Goal: Task Accomplishment & Management: Manage account settings

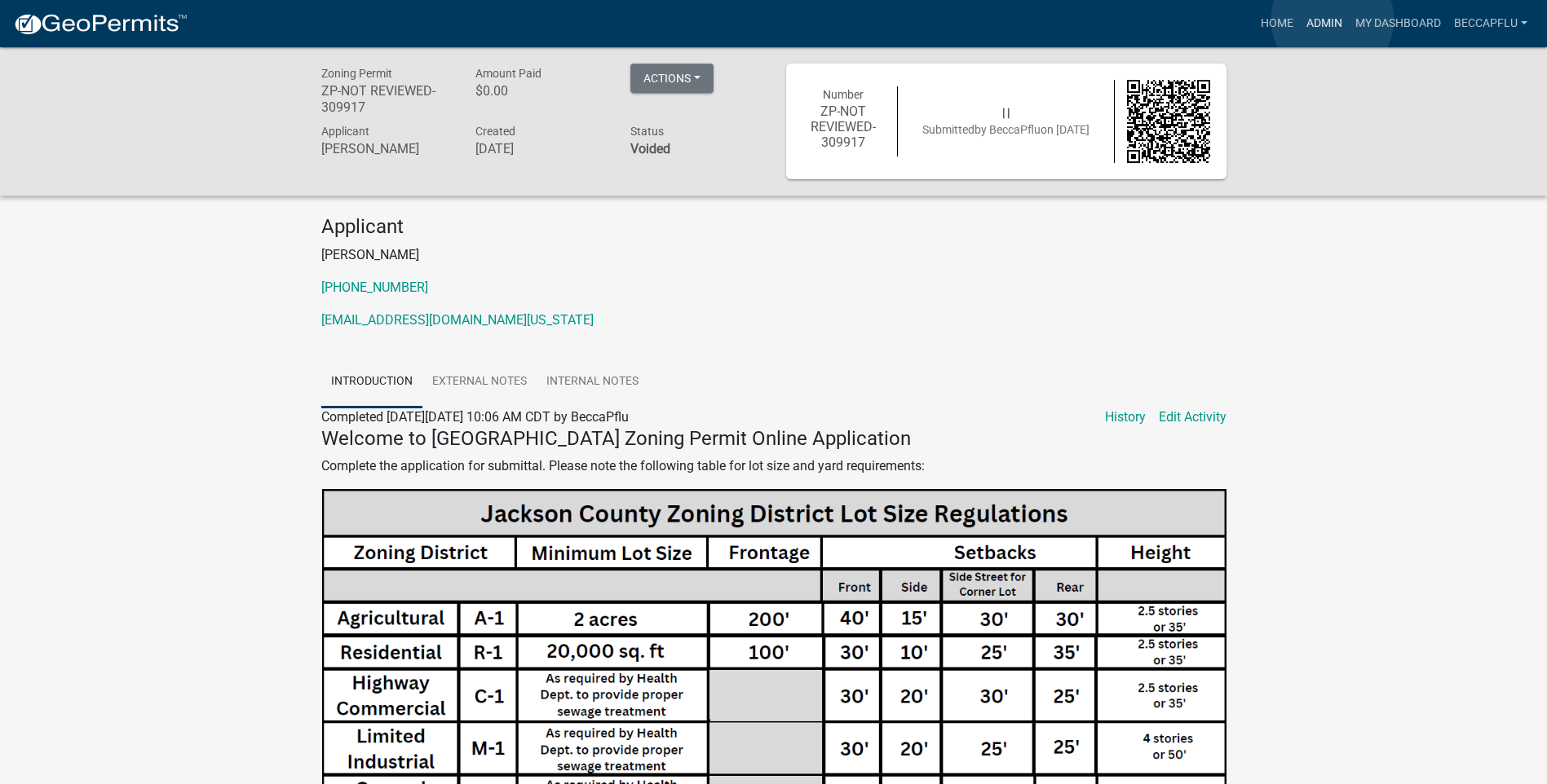
click at [1332, 20] on link "Admin" at bounding box center [1324, 24] width 49 height 31
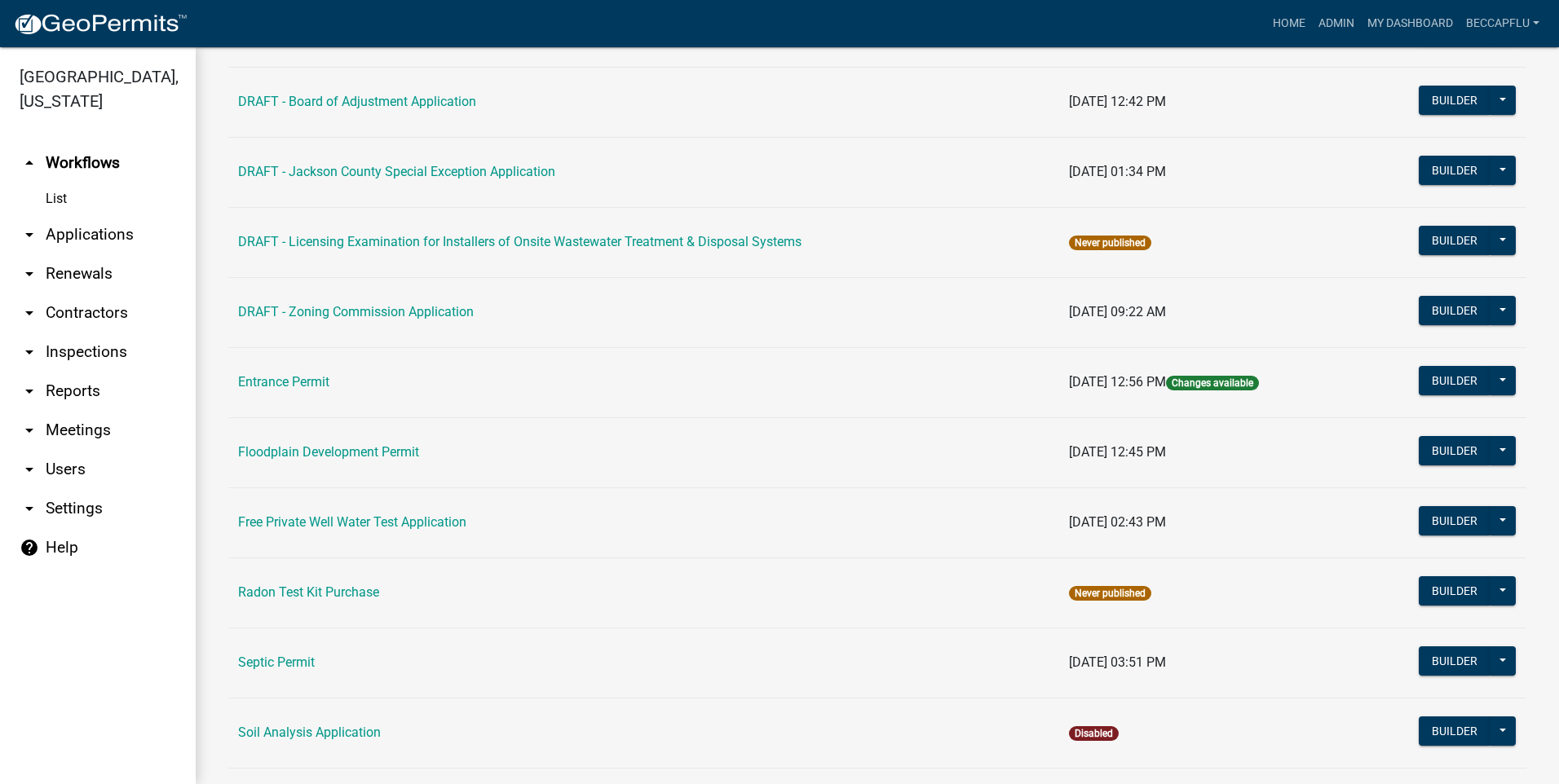
scroll to position [525, 0]
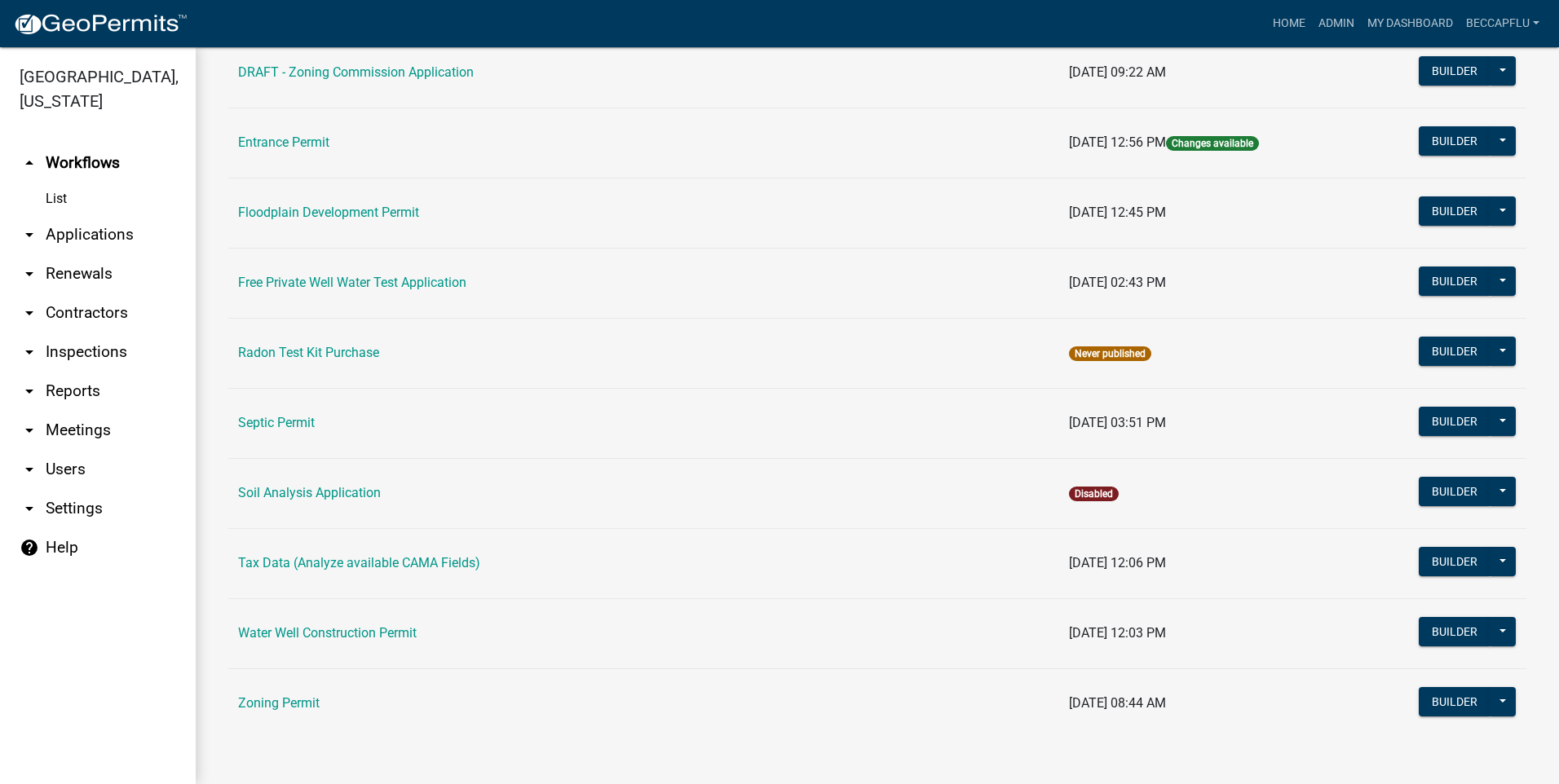
click at [89, 215] on link "arrow_drop_down Applications" at bounding box center [98, 235] width 196 height 39
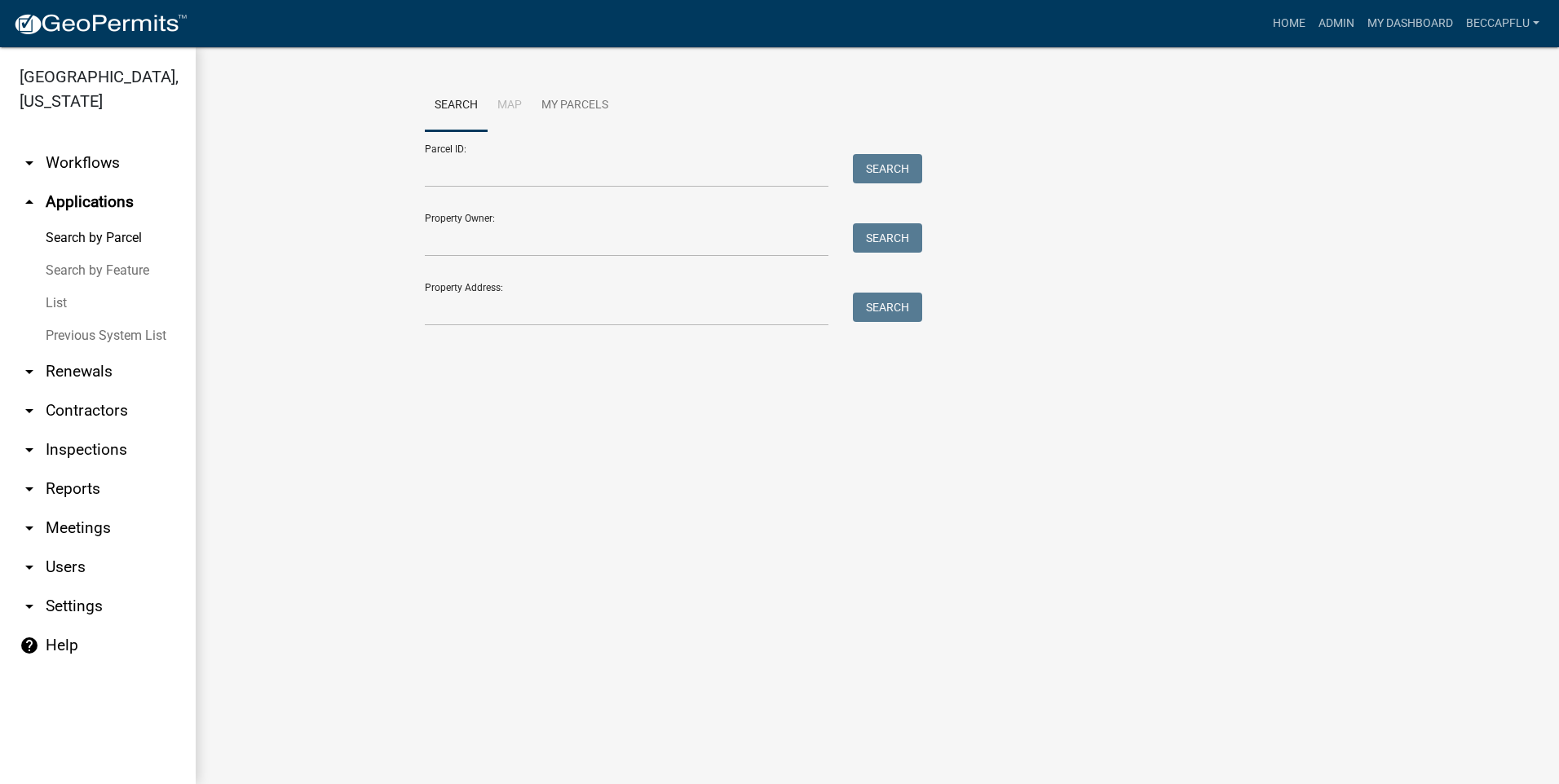
click at [55, 287] on link "List" at bounding box center [98, 303] width 196 height 33
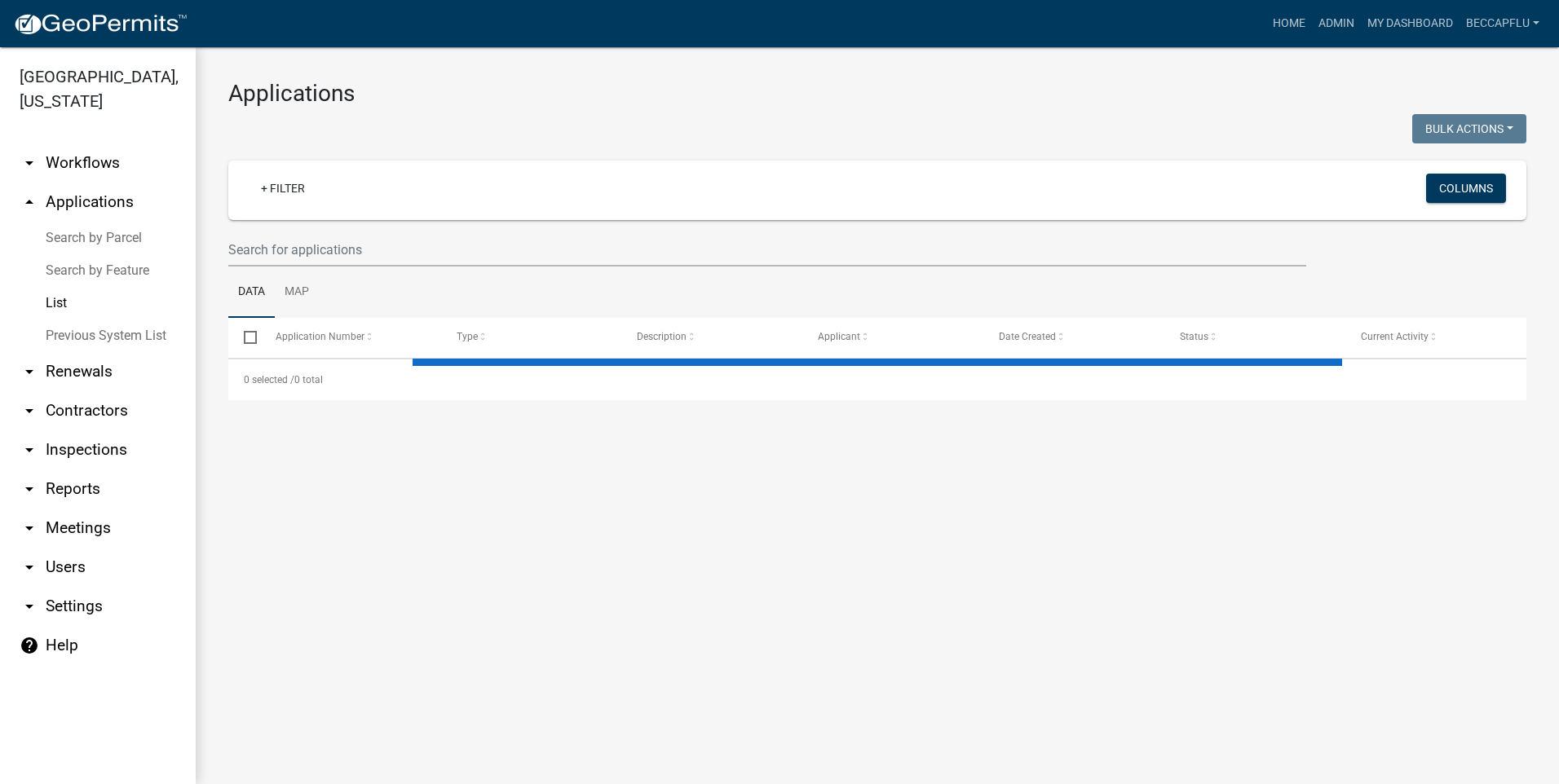
select select "3: 100"
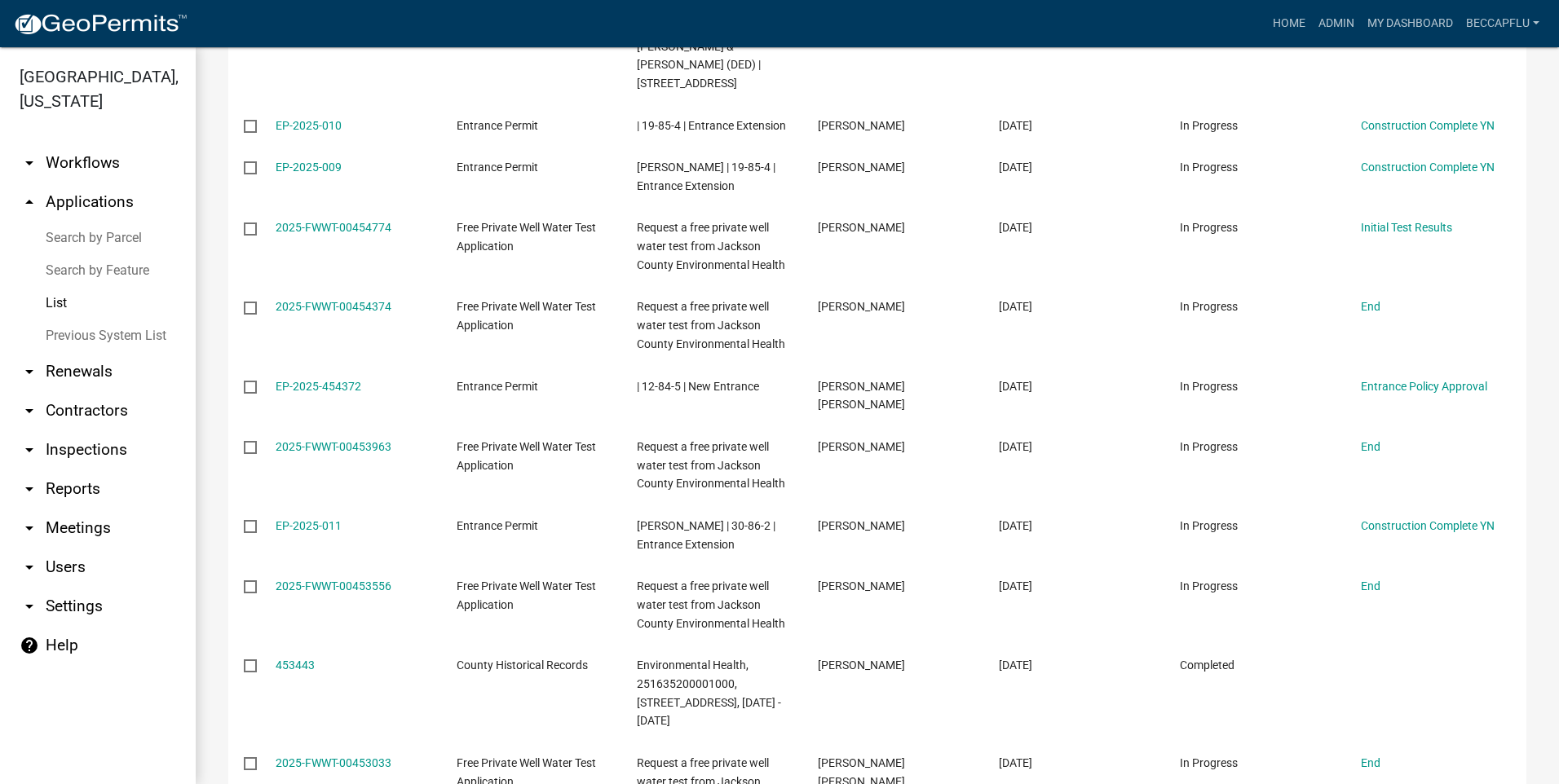
scroll to position [7261, 0]
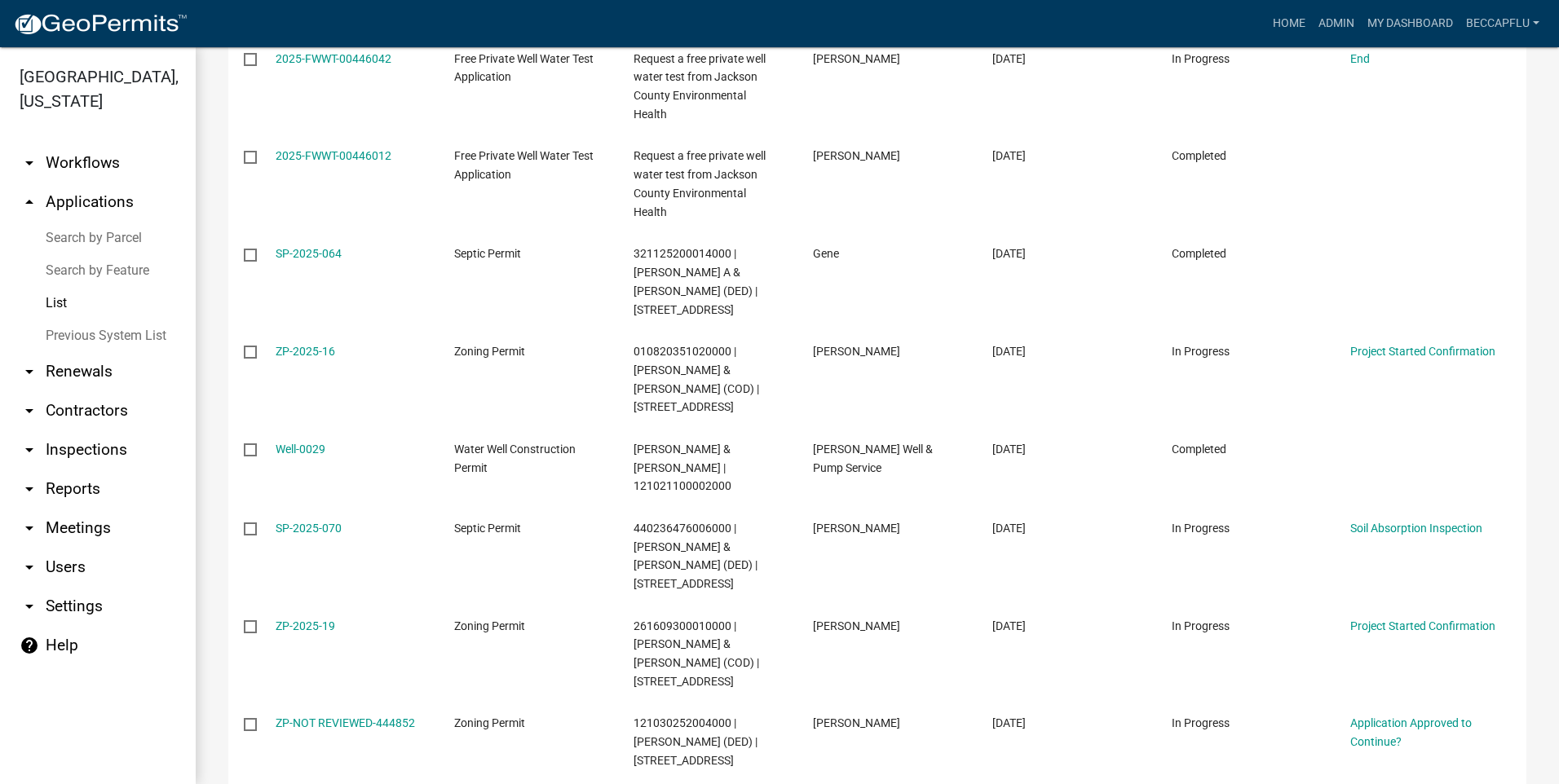
scroll to position [2856, 0]
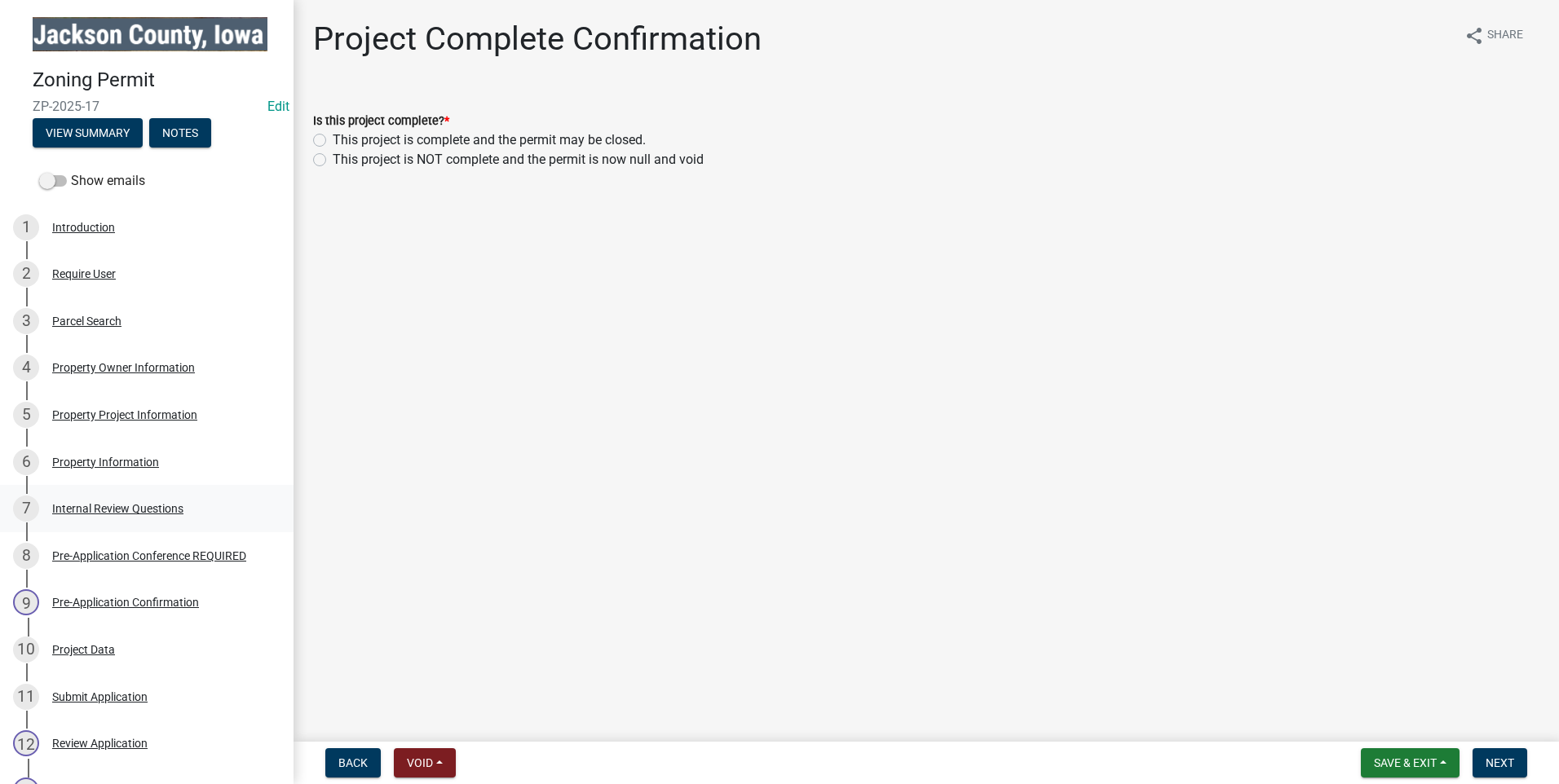
click at [93, 510] on div "Internal Review Questions" at bounding box center [118, 509] width 132 height 12
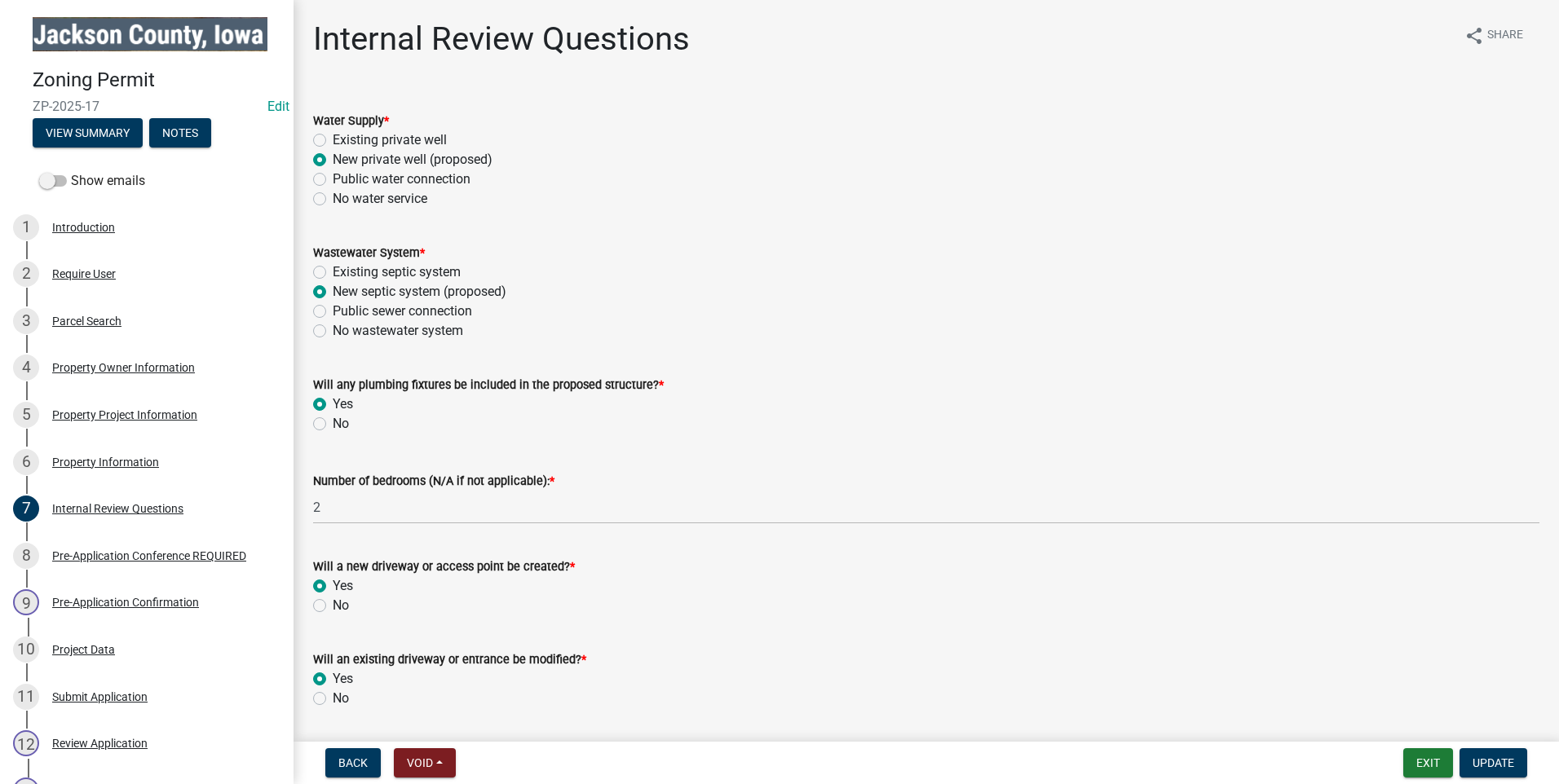
scroll to position [51, 0]
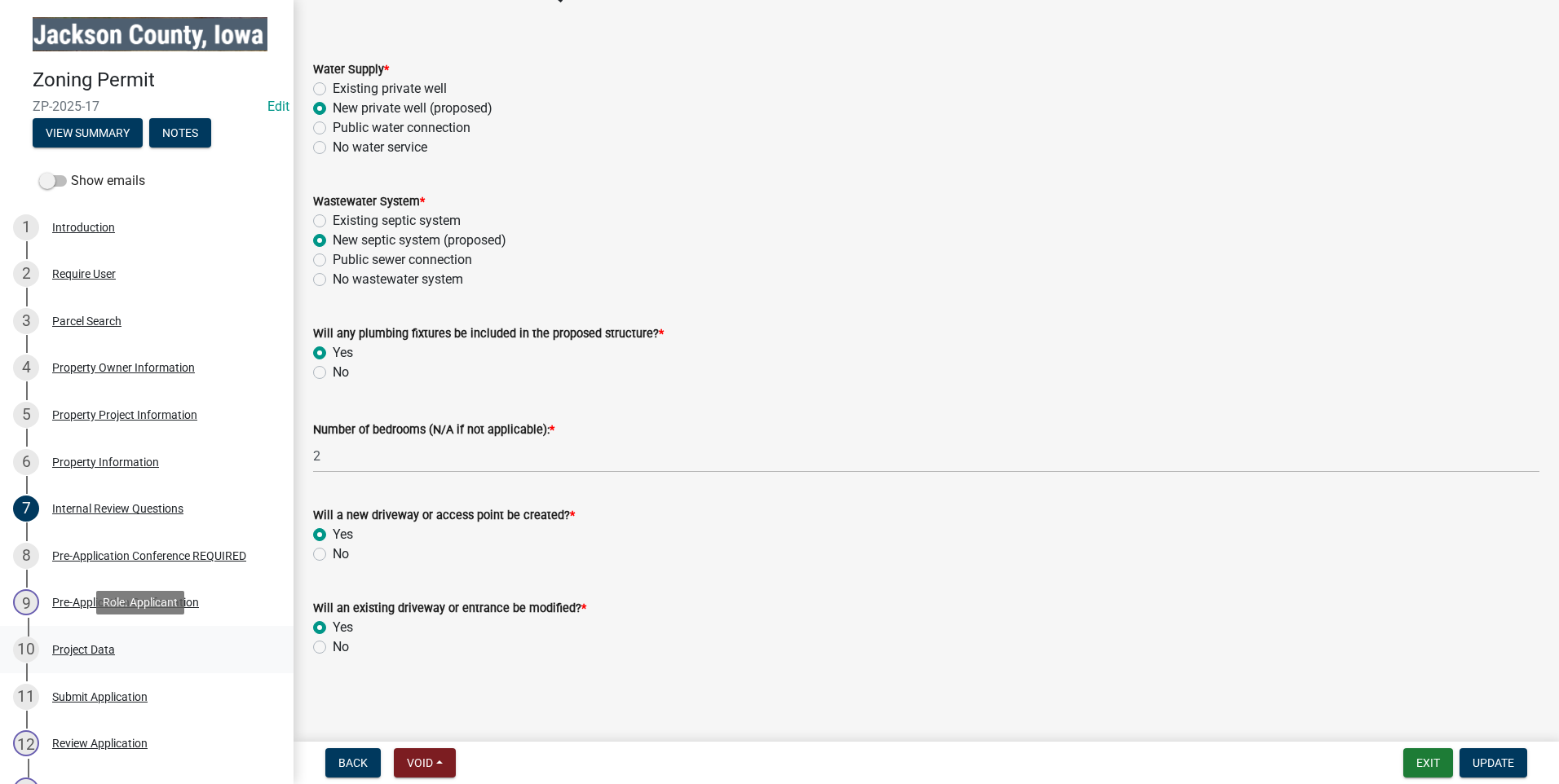
click at [86, 644] on div "Project Data" at bounding box center [83, 650] width 62 height 12
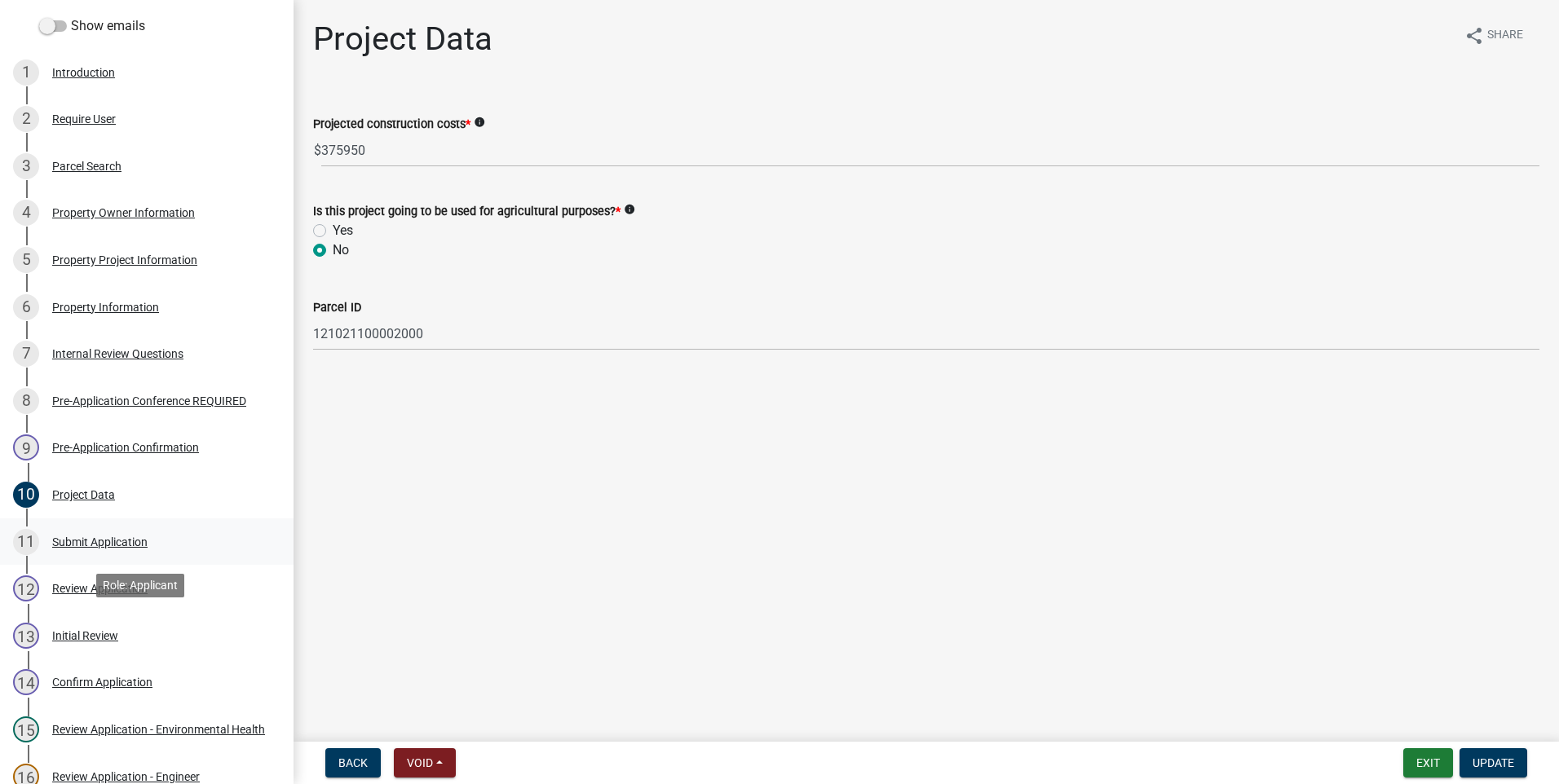
scroll to position [204, 0]
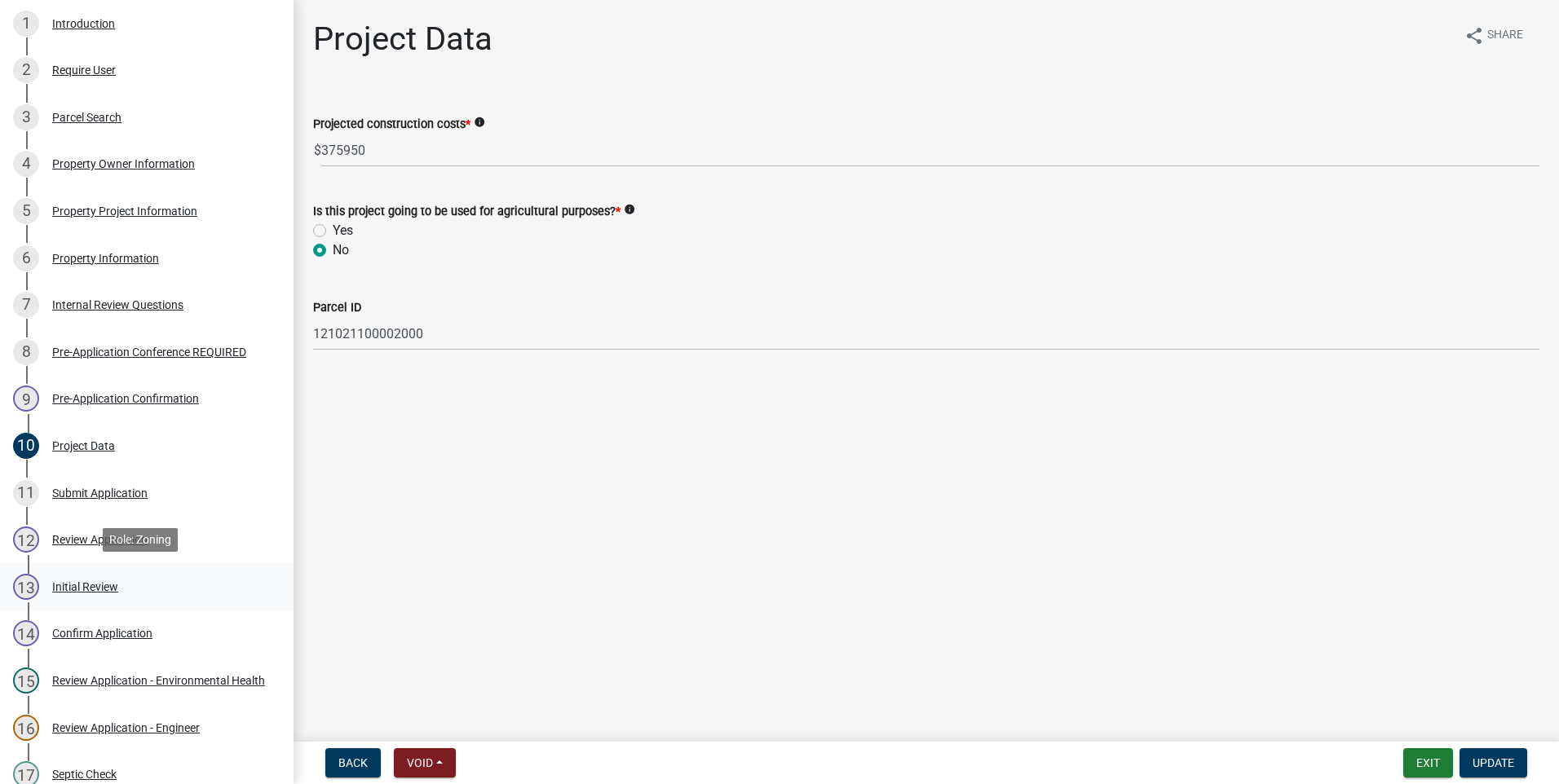
click at [85, 581] on div "Initial Review" at bounding box center [85, 587] width 66 height 12
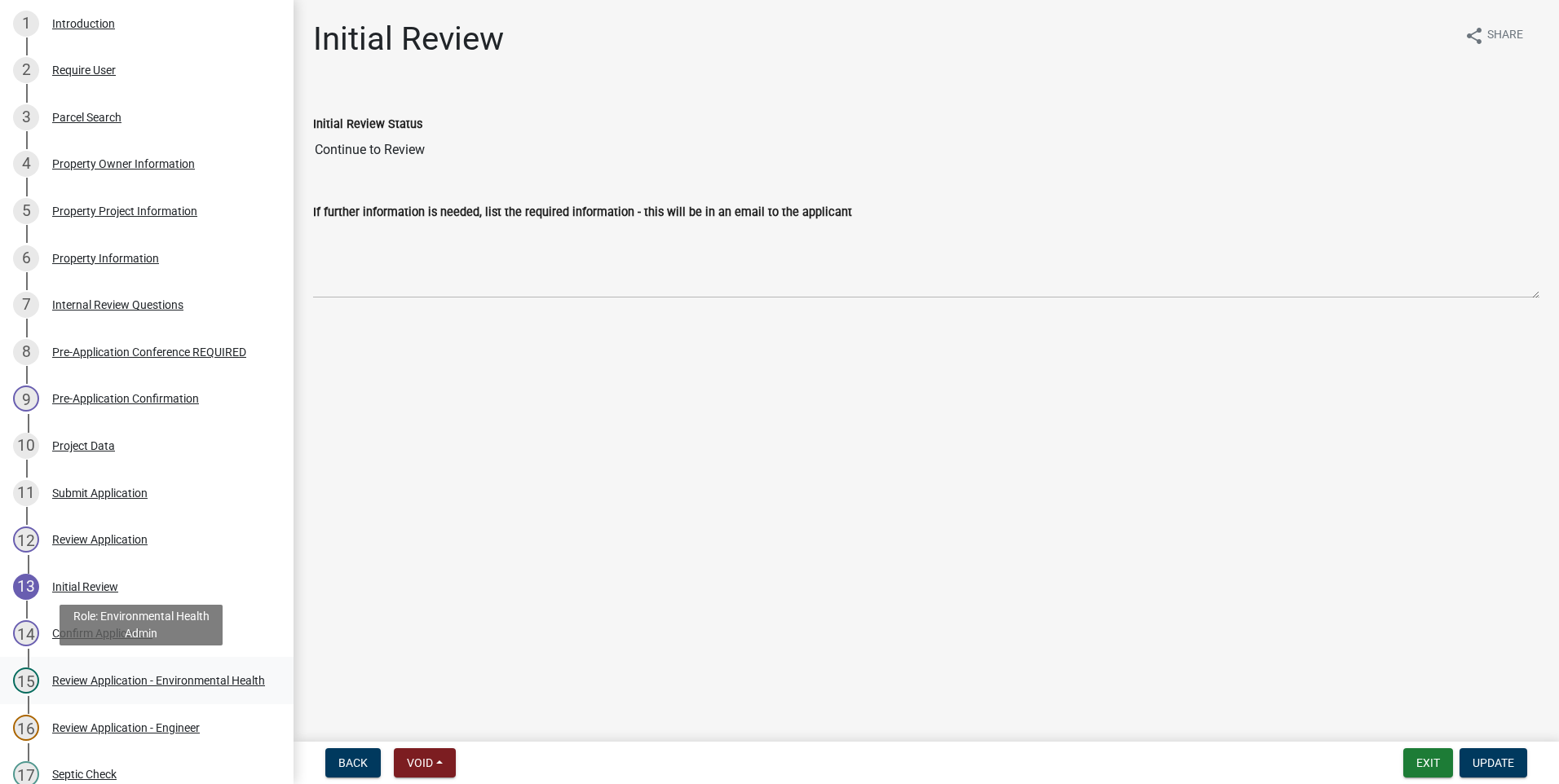
click at [113, 675] on div "Review Application - Environmental Health" at bounding box center [158, 680] width 213 height 12
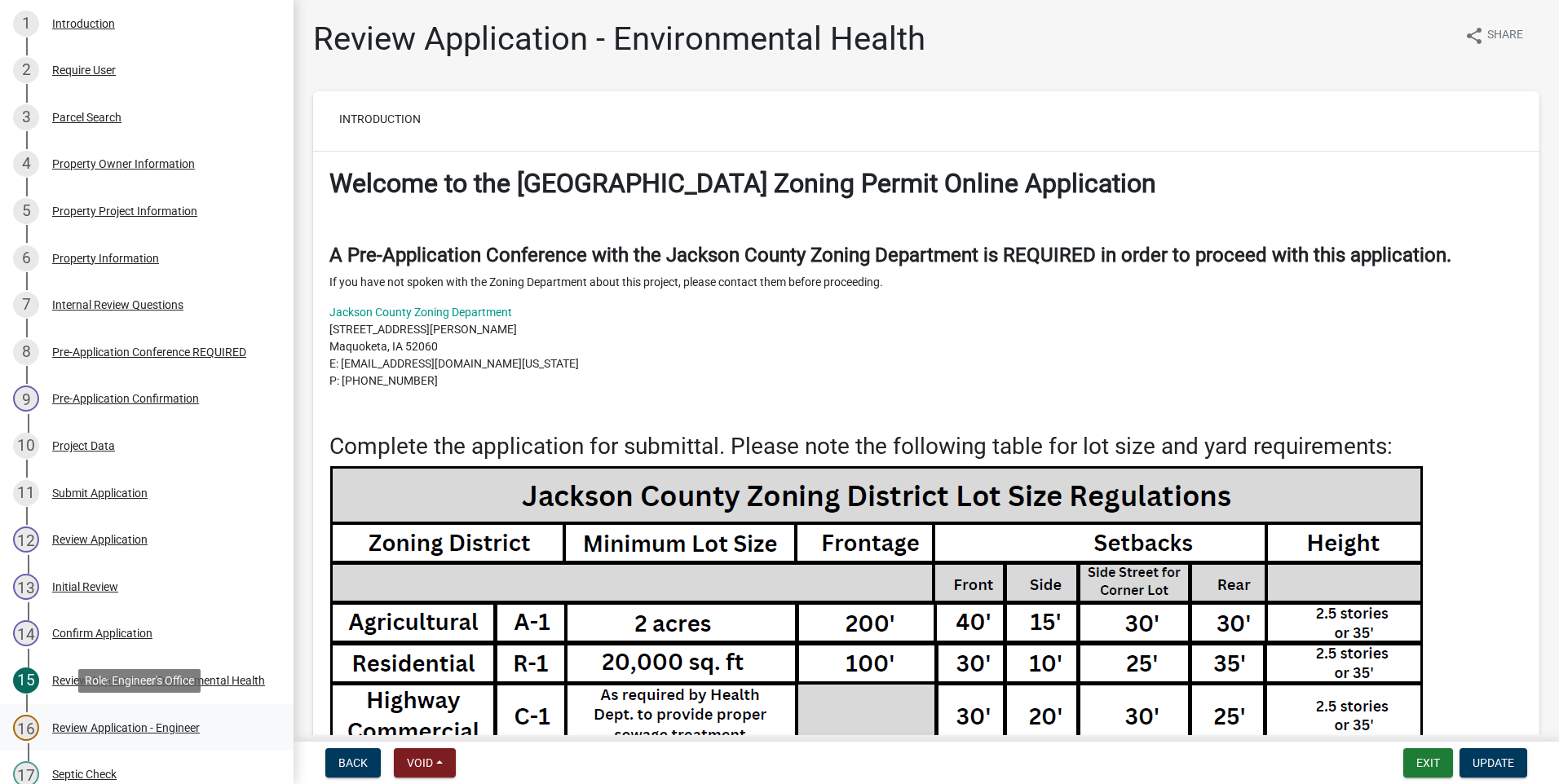
click at [132, 725] on div "Review Application - Engineer" at bounding box center [126, 728] width 148 height 12
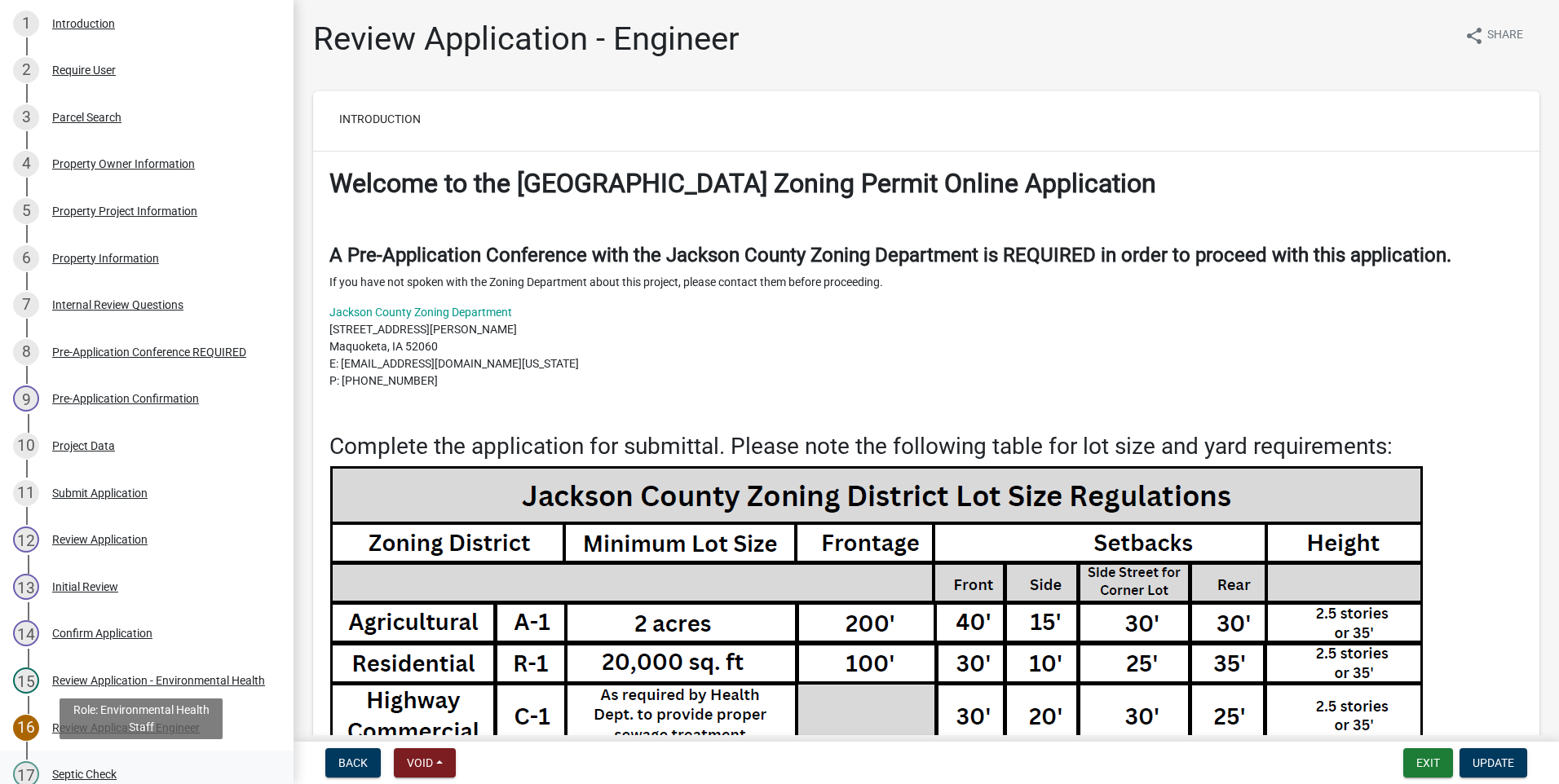
click at [74, 769] on div "Septic Check" at bounding box center [84, 774] width 64 height 12
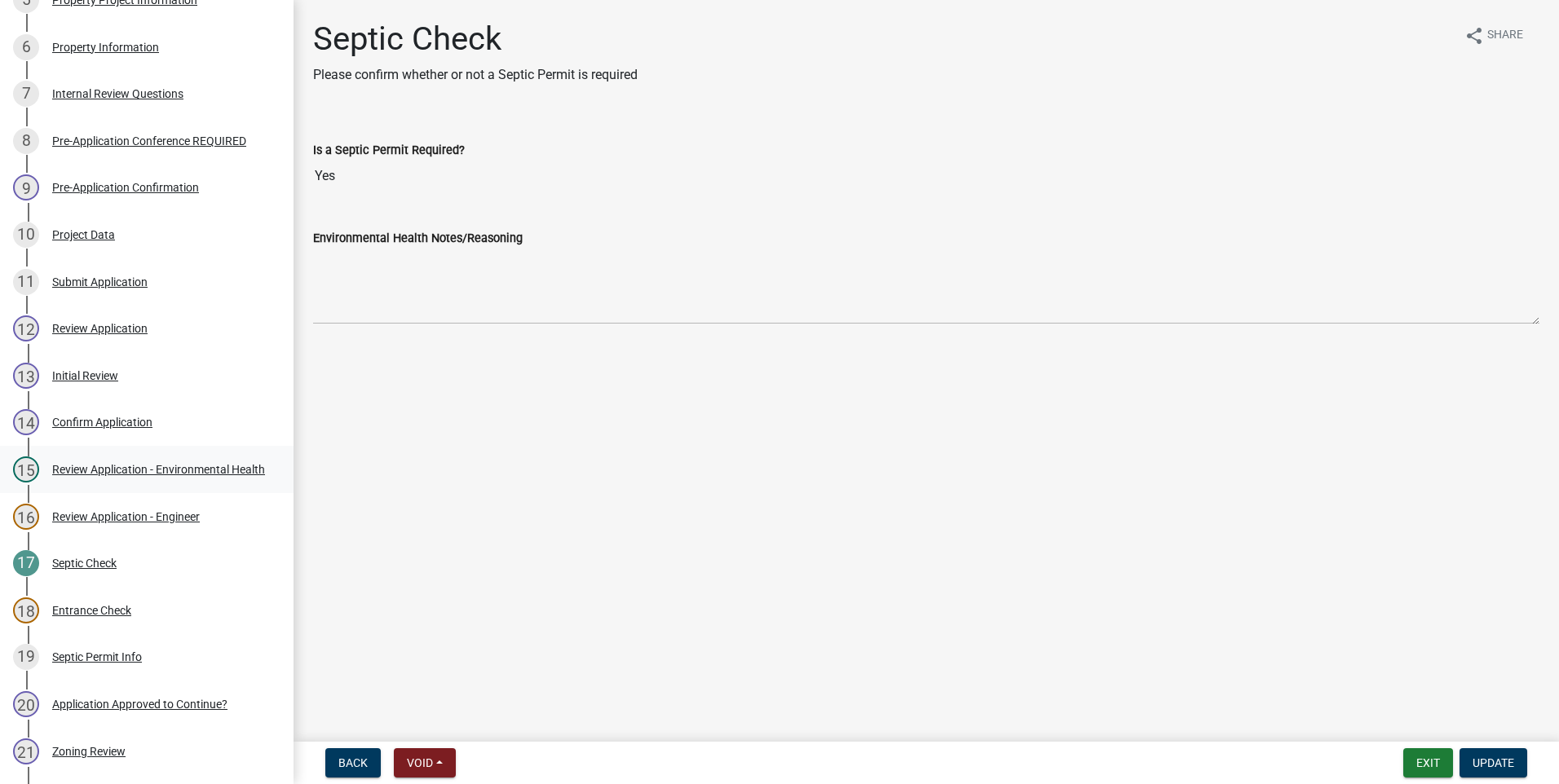
scroll to position [530, 0]
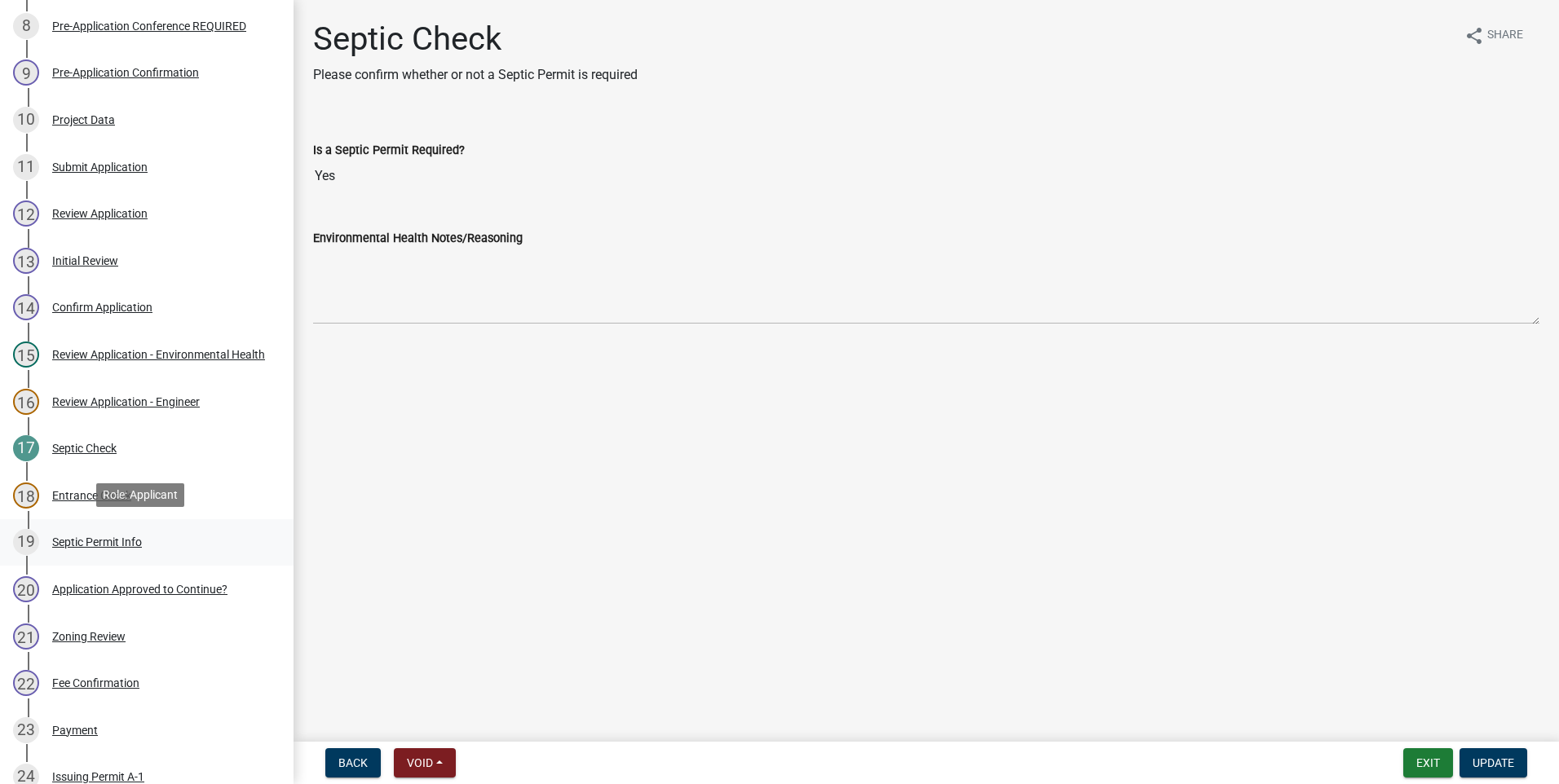
click at [99, 537] on div "Septic Permit Info" at bounding box center [96, 542] width 90 height 12
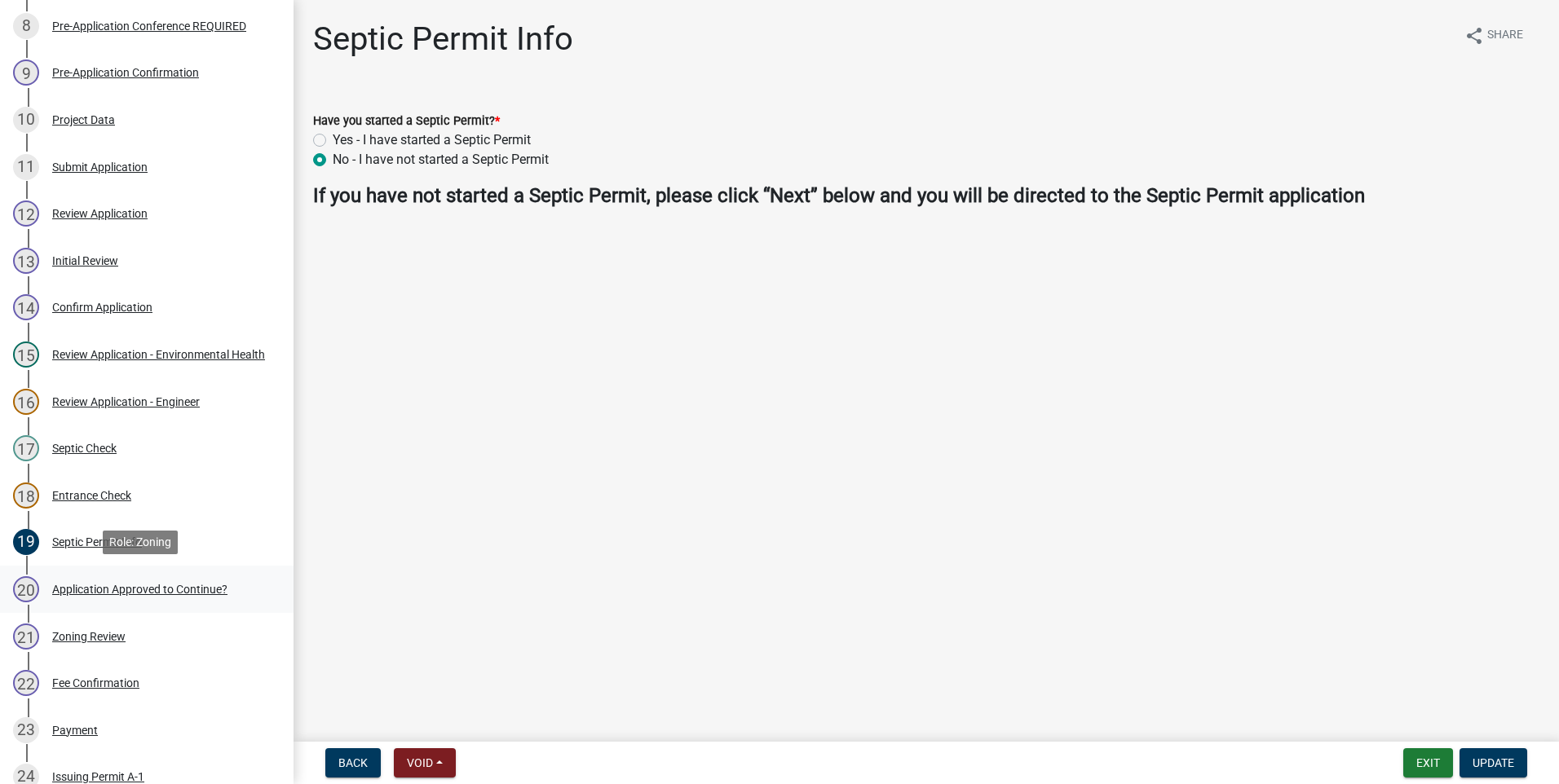
click at [108, 583] on div "Application Approved to Continue?" at bounding box center [139, 589] width 175 height 12
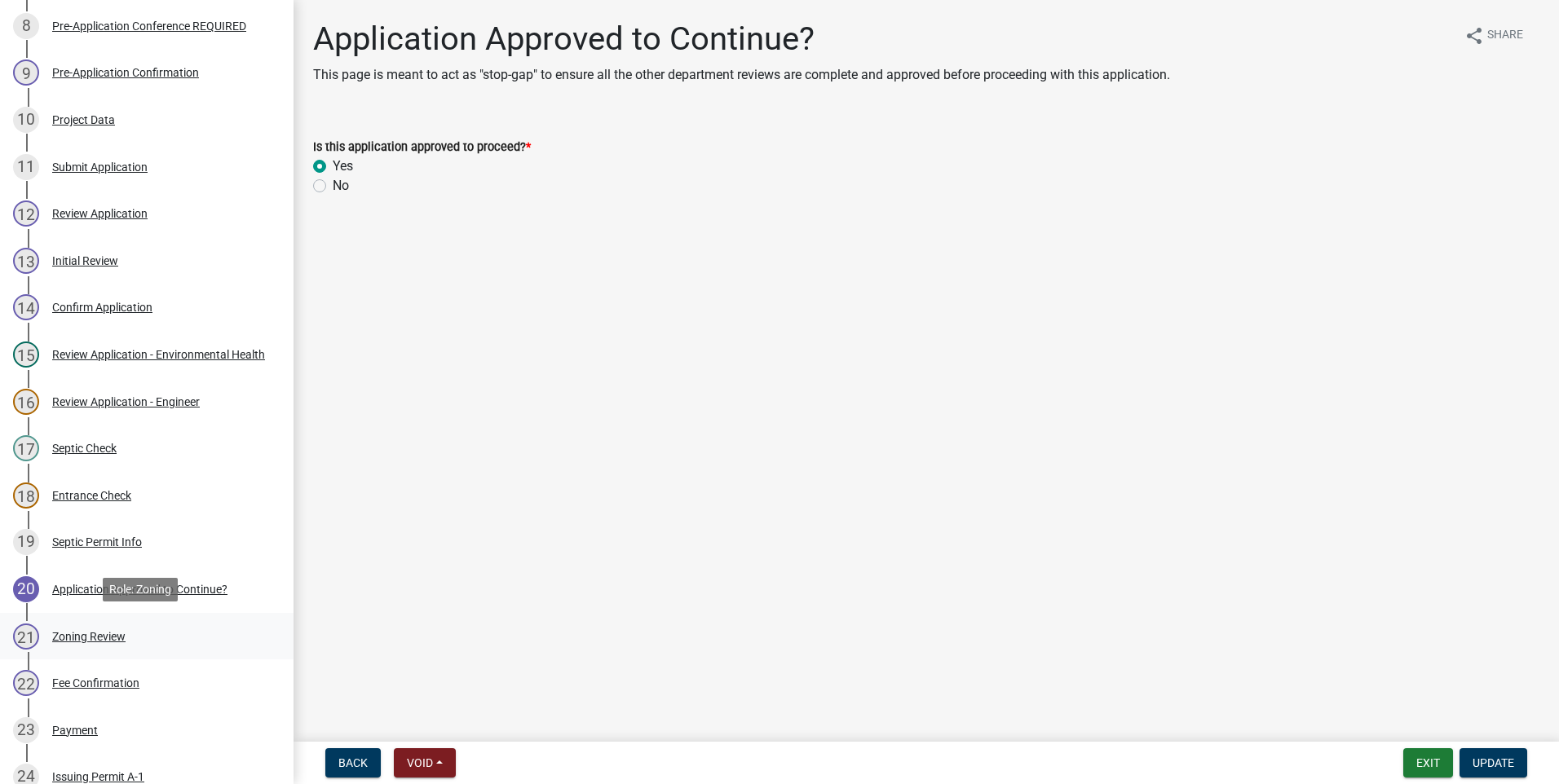
click at [83, 631] on div "Zoning Review" at bounding box center [88, 637] width 73 height 12
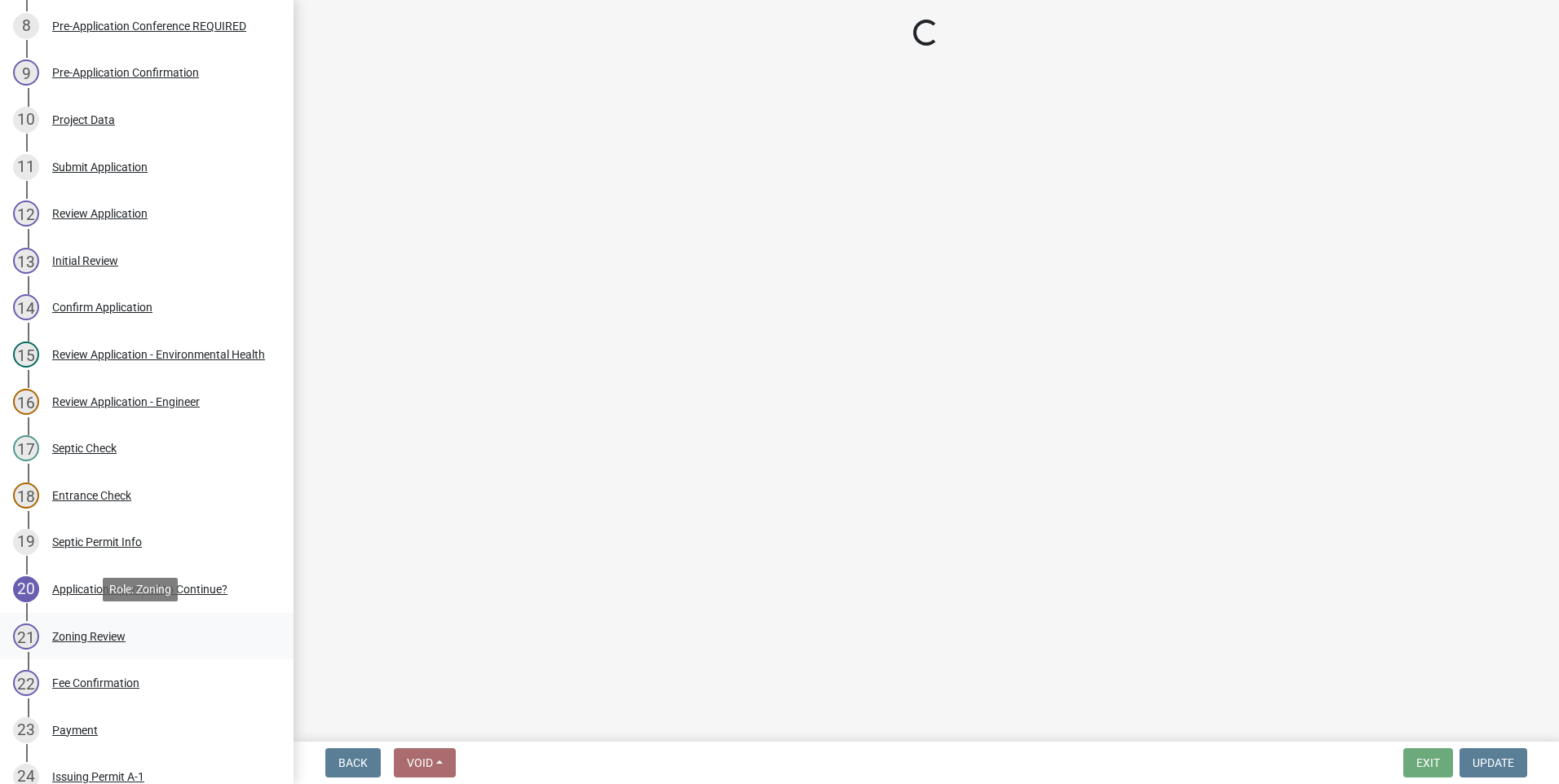
select select "69fed02d-fe84-448a-ba5b-be224adec29d"
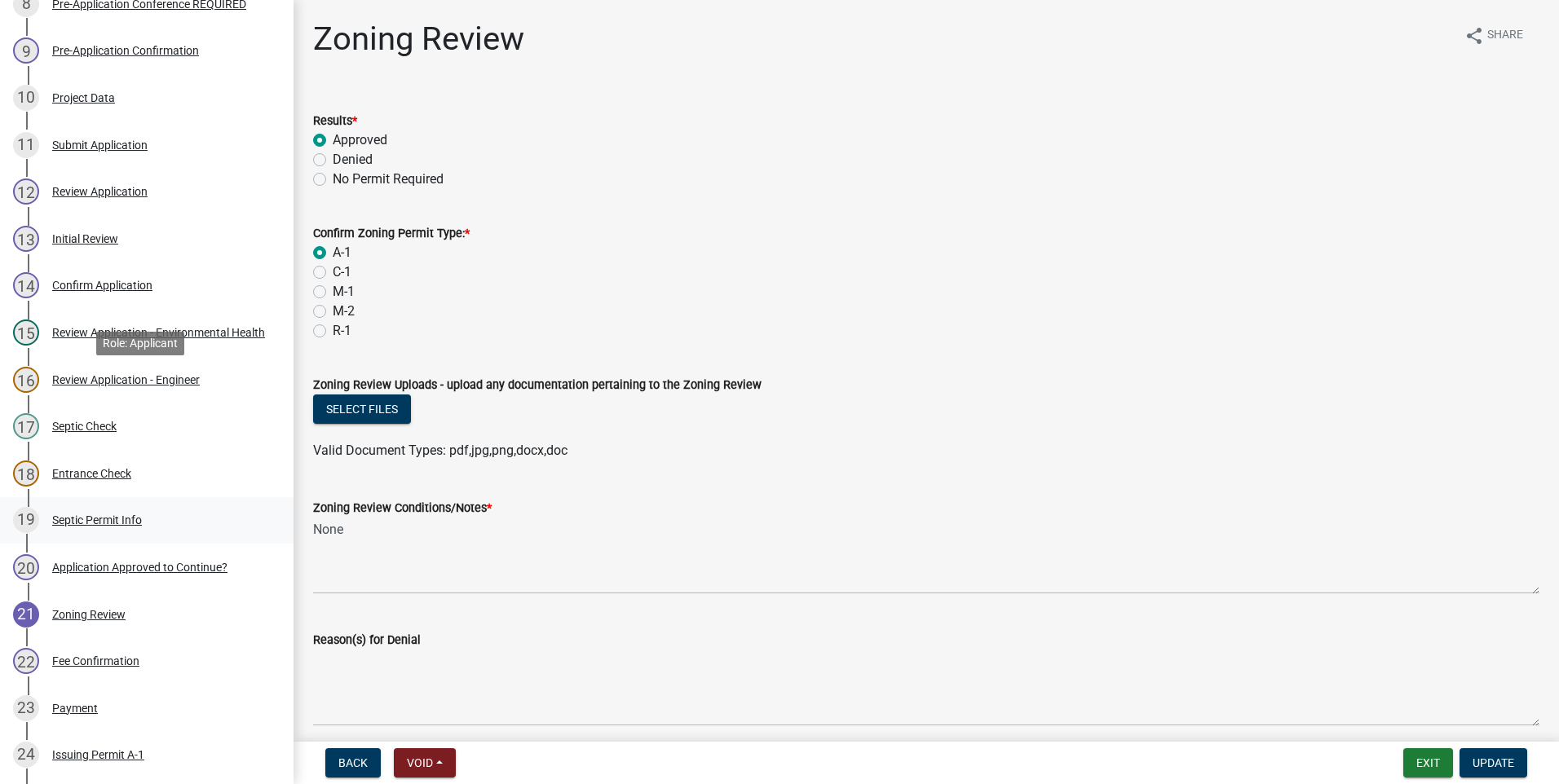
scroll to position [550, 0]
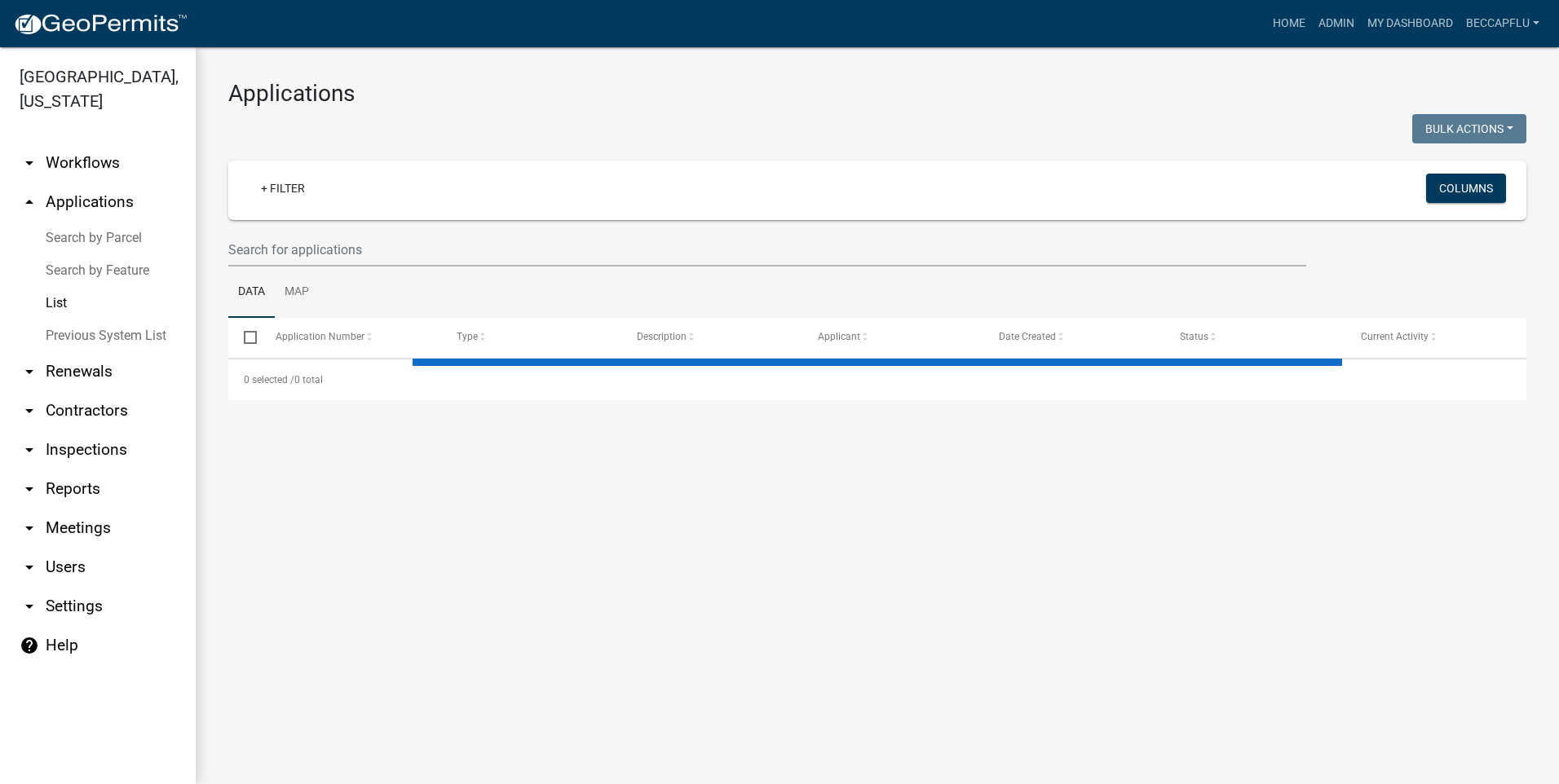
select select "3: 100"
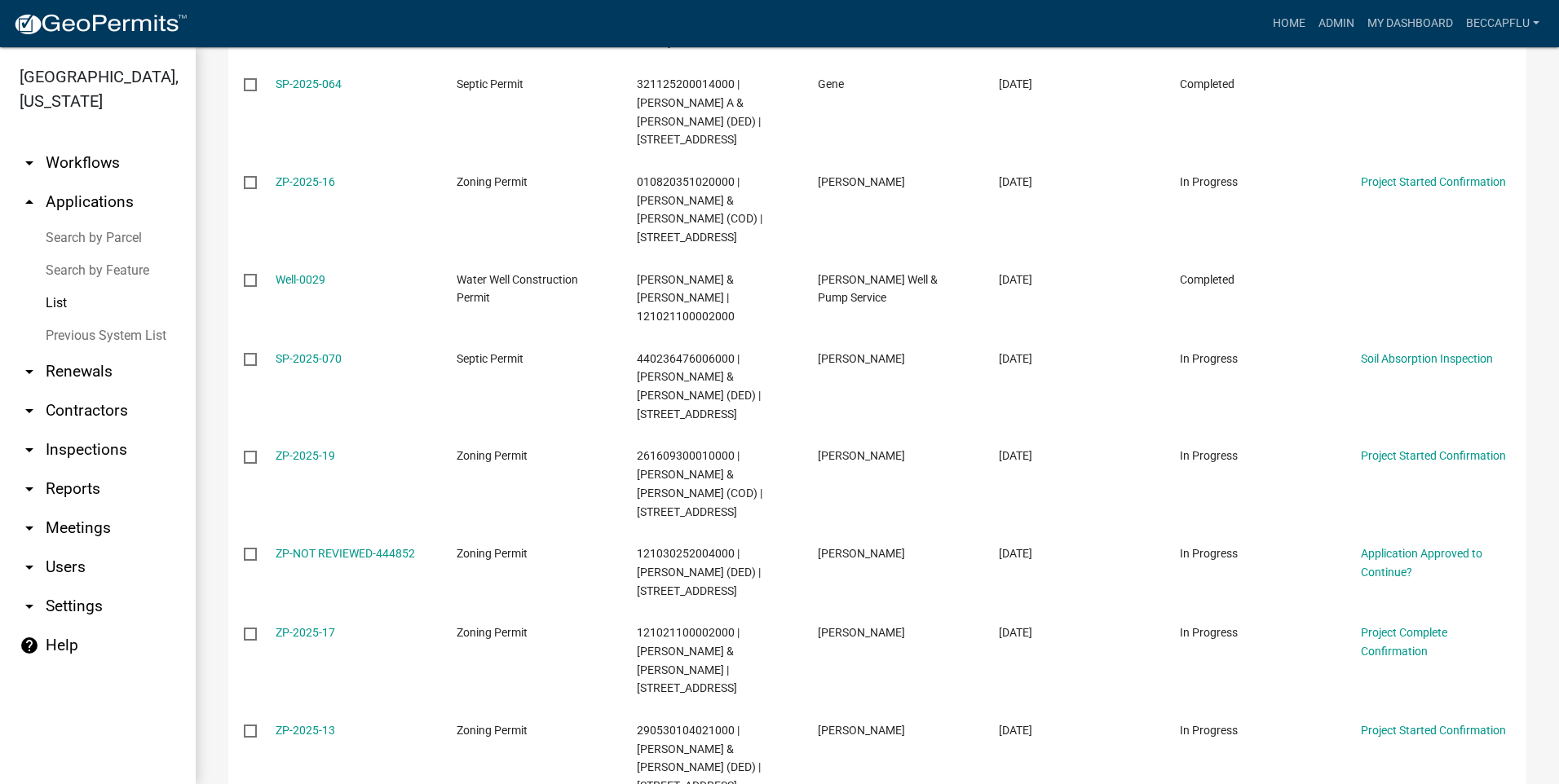
scroll to position [2771, 0]
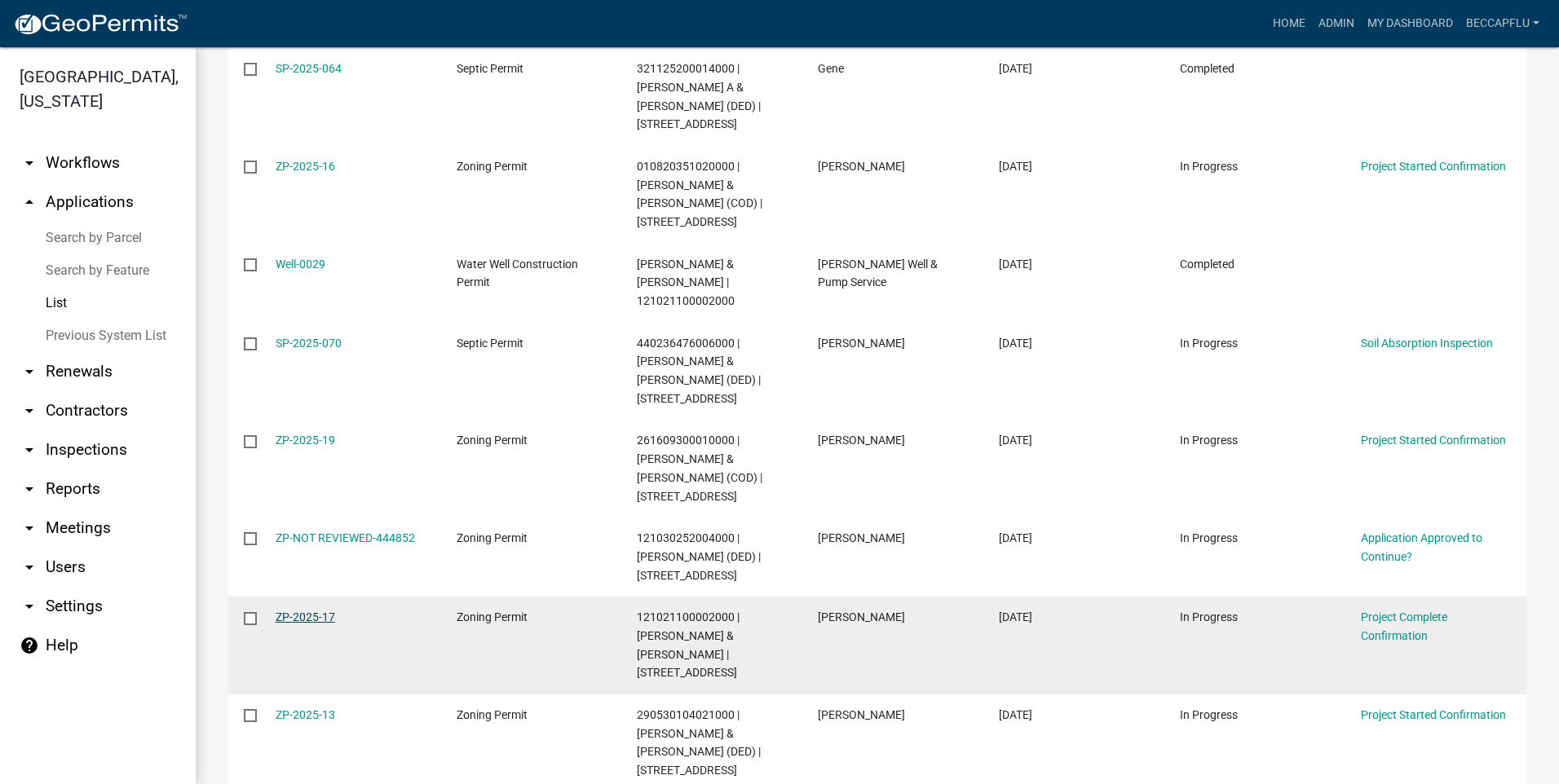
click at [325, 611] on link "ZP-2025-17" at bounding box center [305, 617] width 59 height 13
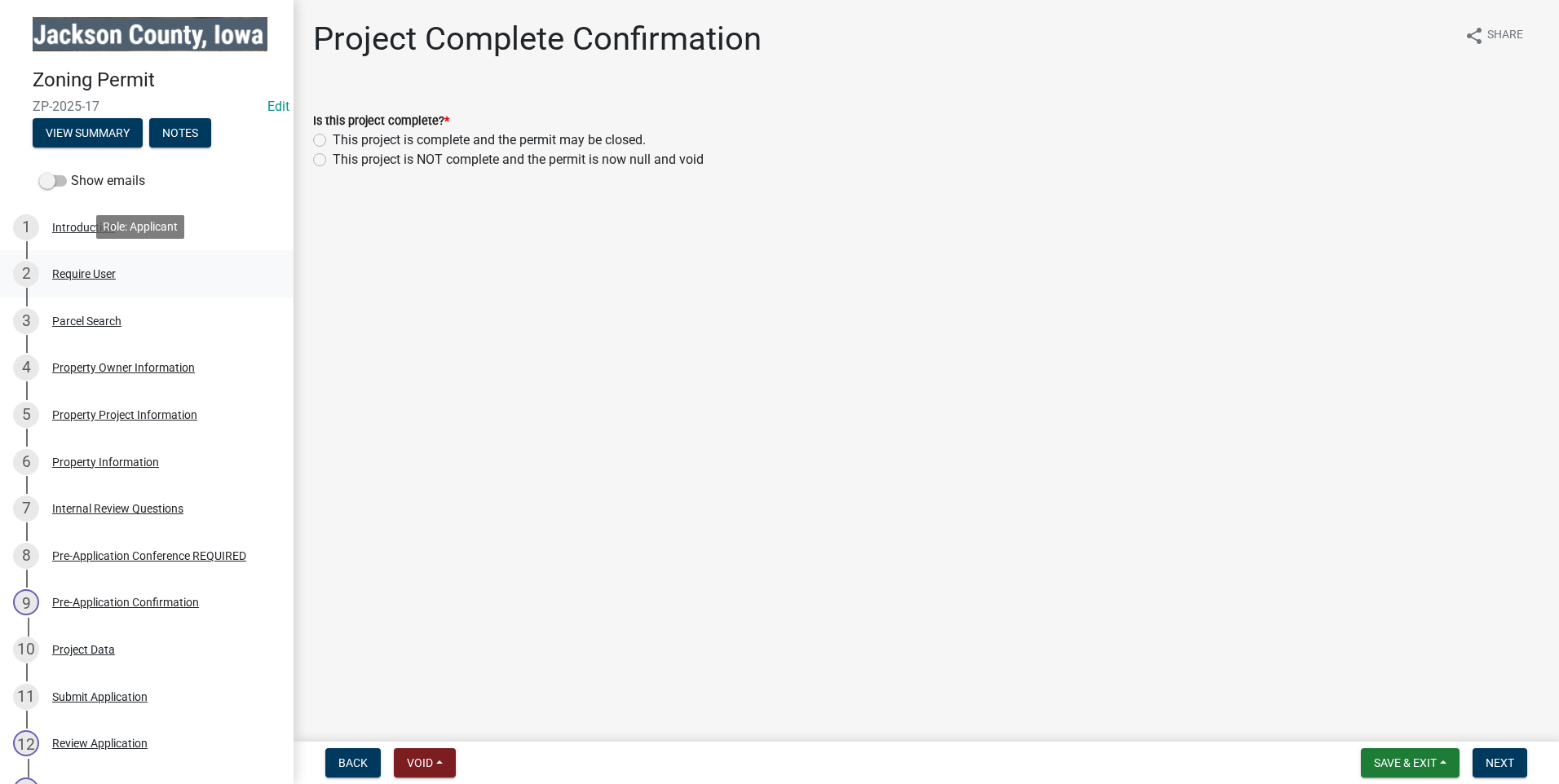
click at [76, 268] on div "Require User" at bounding box center [83, 274] width 63 height 12
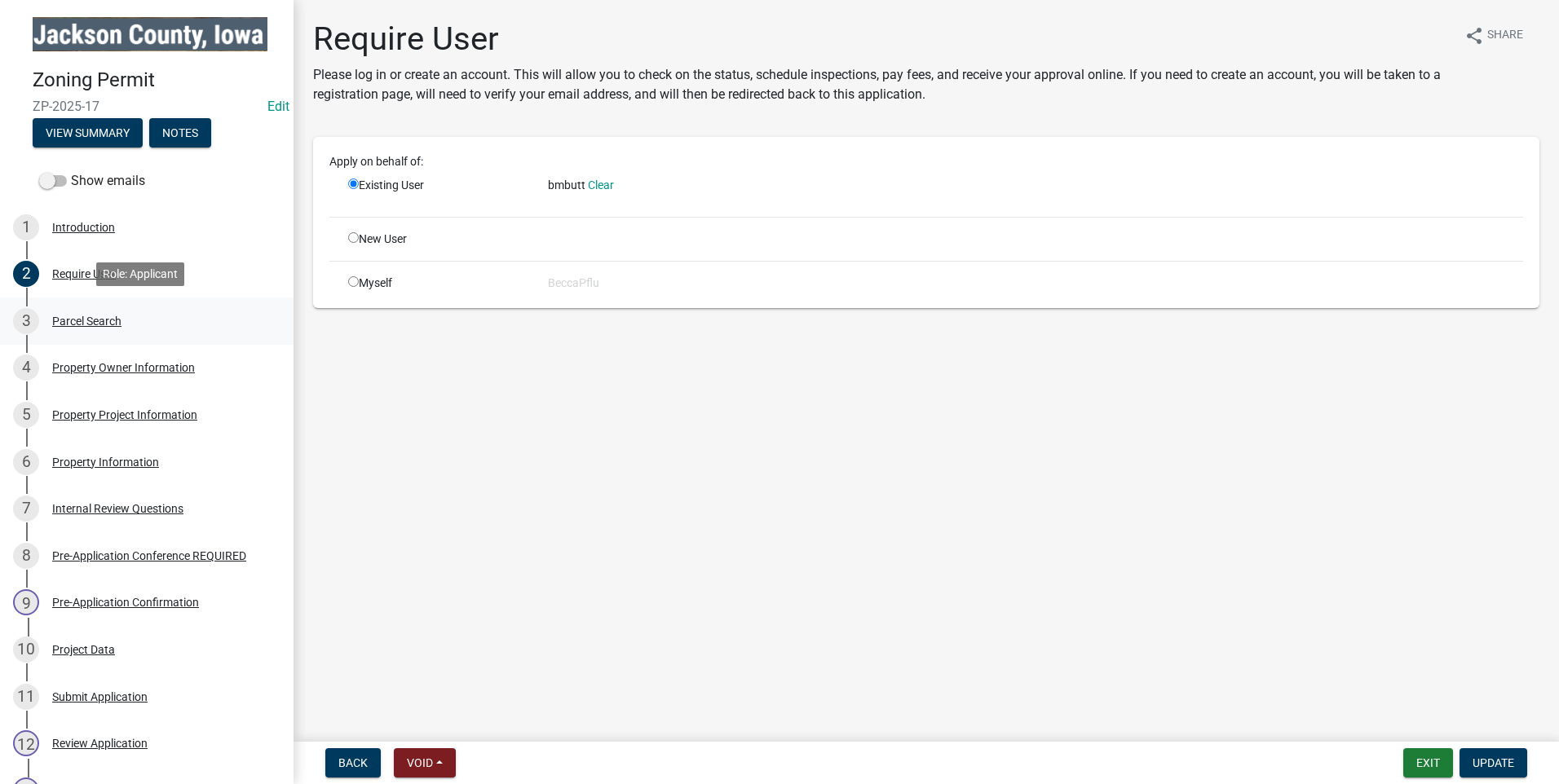
click at [108, 318] on div "Parcel Search" at bounding box center [86, 321] width 69 height 12
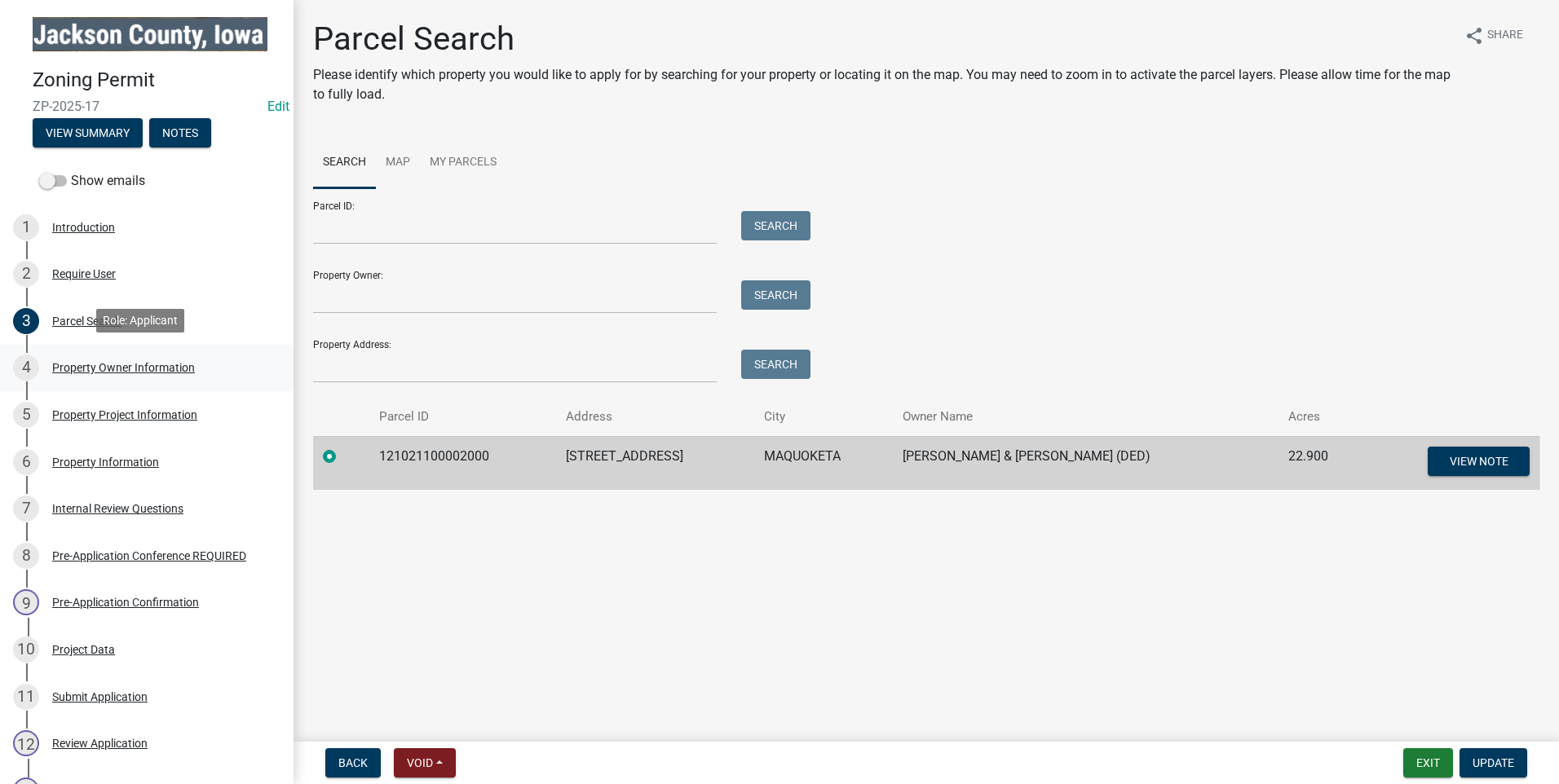
click at [123, 366] on div "Property Owner Information" at bounding box center [123, 367] width 143 height 12
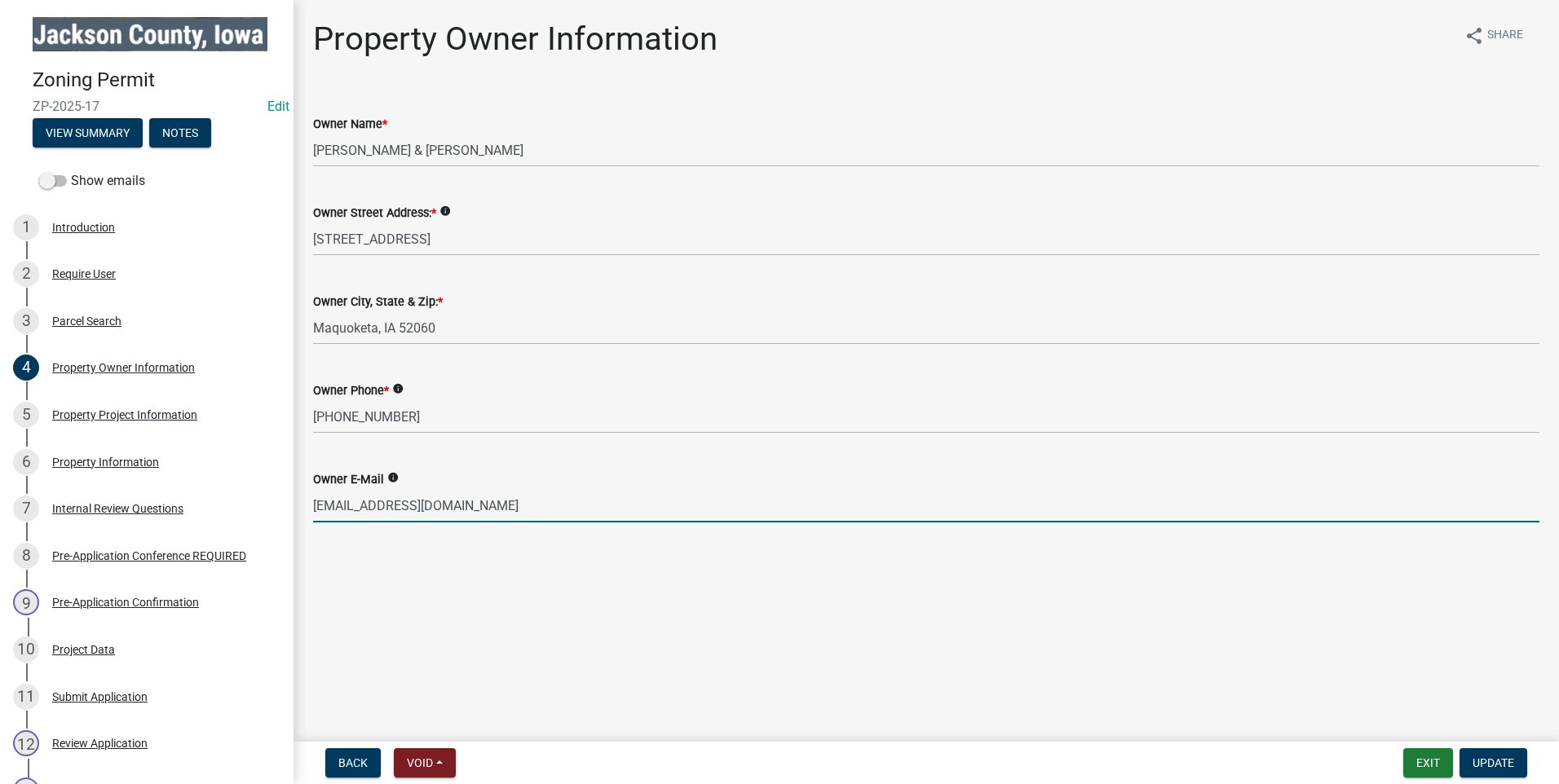
drag, startPoint x: 456, startPoint y: 503, endPoint x: 298, endPoint y: 501, distance: 158.0
click at [298, 501] on div "Property Owner Information share Share Owner Name * [PERSON_NAME] & [PERSON_NAM…" at bounding box center [926, 285] width 1265 height 531
drag, startPoint x: 766, startPoint y: 345, endPoint x: 803, endPoint y: 367, distance: 43.0
click at [766, 345] on wm-data-entity-input "Owner City, State & Zip: * [GEOGRAPHIC_DATA], IA 52060" at bounding box center [927, 313] width 1227 height 89
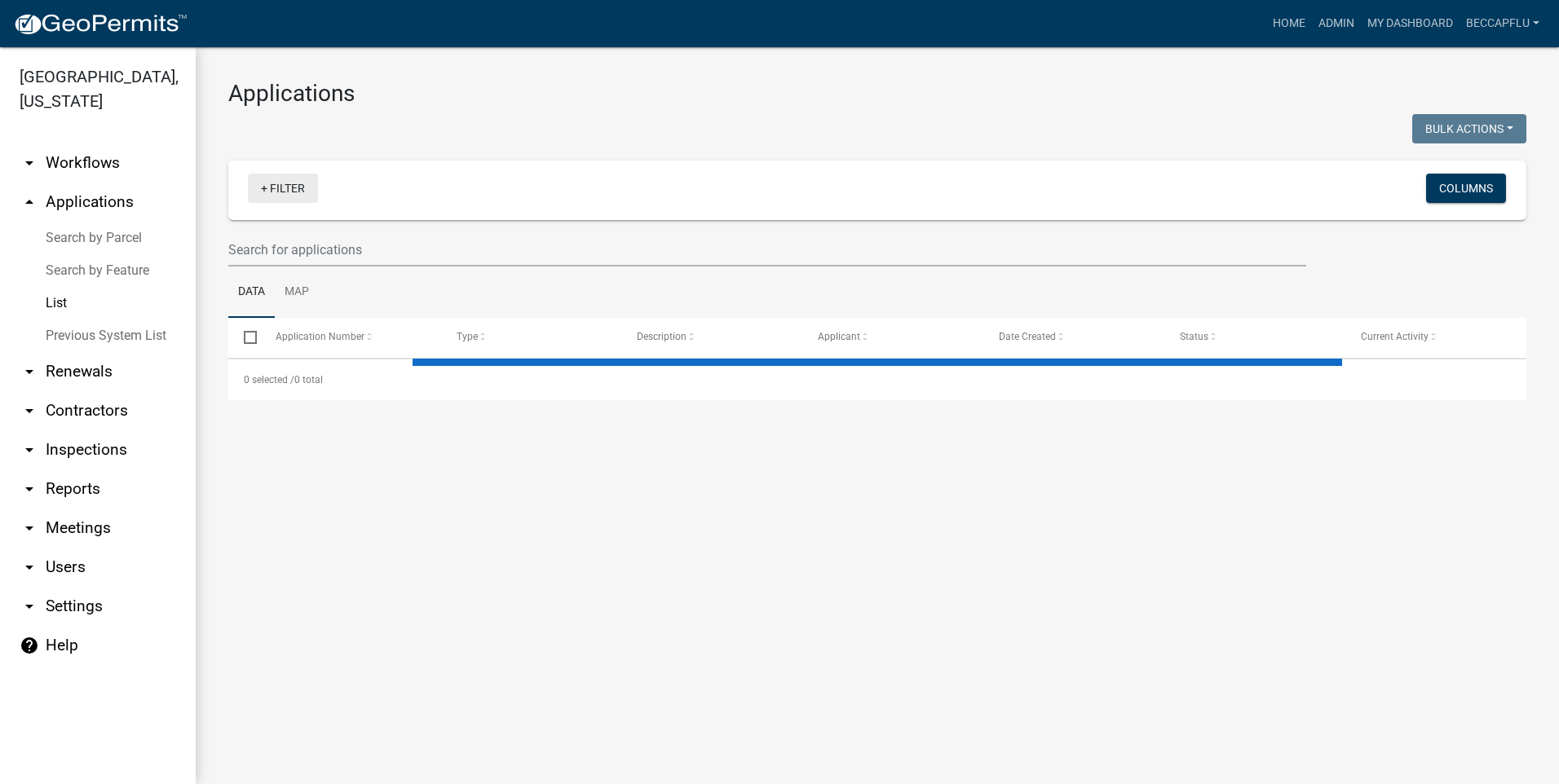
select select "3: 100"
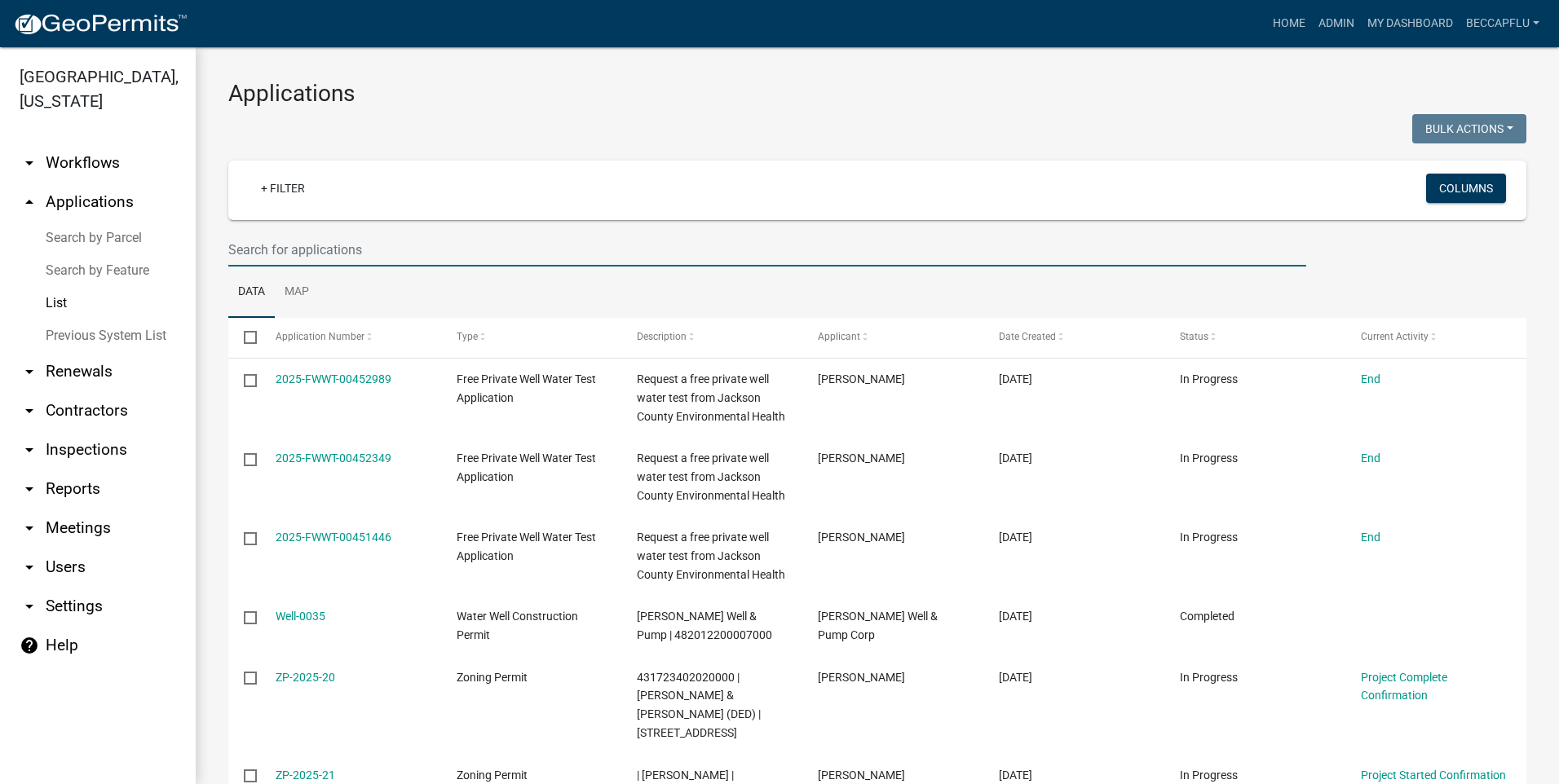
click at [377, 250] on input "text" at bounding box center [767, 250] width 1078 height 34
type input "corn"
